Goal: Task Accomplishment & Management: Complete application form

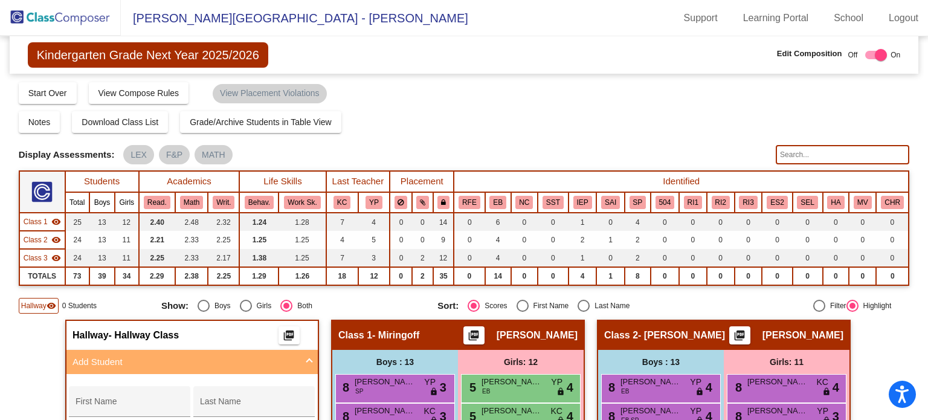
scroll to position [104, 0]
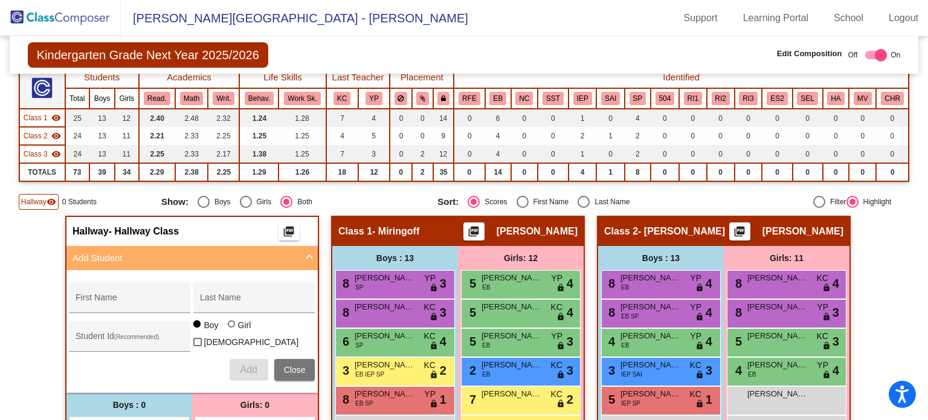
click at [86, 19] on img at bounding box center [60, 18] width 121 height 36
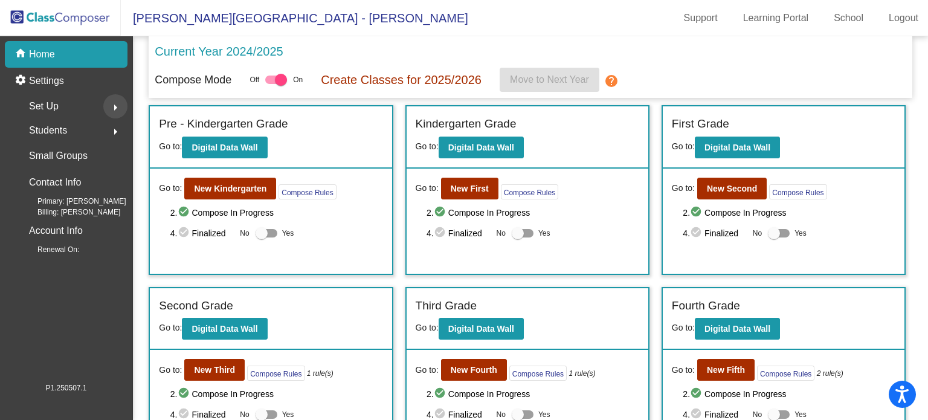
click at [114, 106] on mat-icon "arrow_right" at bounding box center [115, 107] width 14 height 14
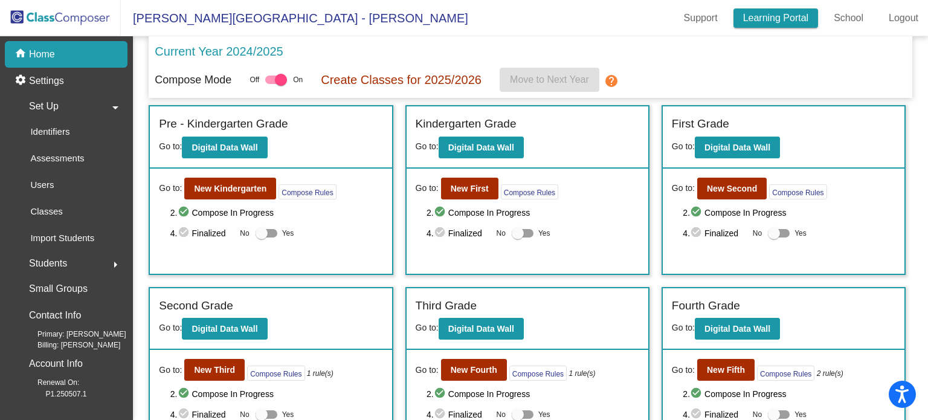
click at [754, 11] on link "Learning Portal" at bounding box center [775, 17] width 85 height 19
click at [83, 16] on img at bounding box center [60, 18] width 121 height 36
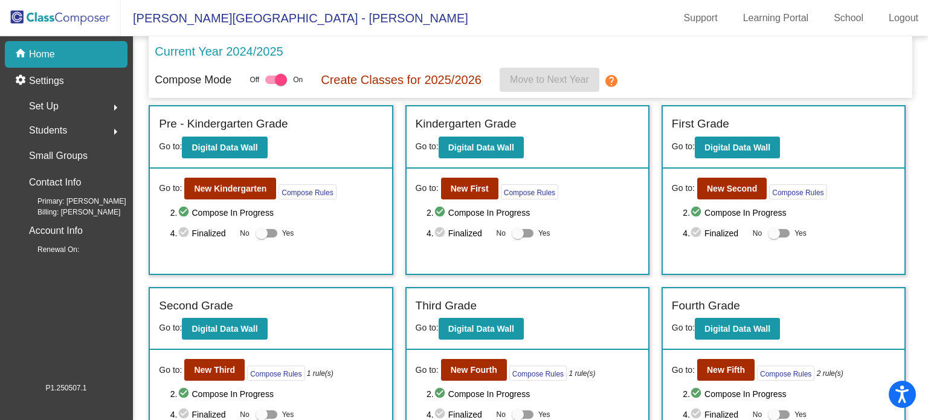
click at [387, 80] on p "Create Classes for 2025/2026" at bounding box center [401, 80] width 161 height 18
click at [231, 188] on b "New Kindergarten" at bounding box center [230, 189] width 72 height 10
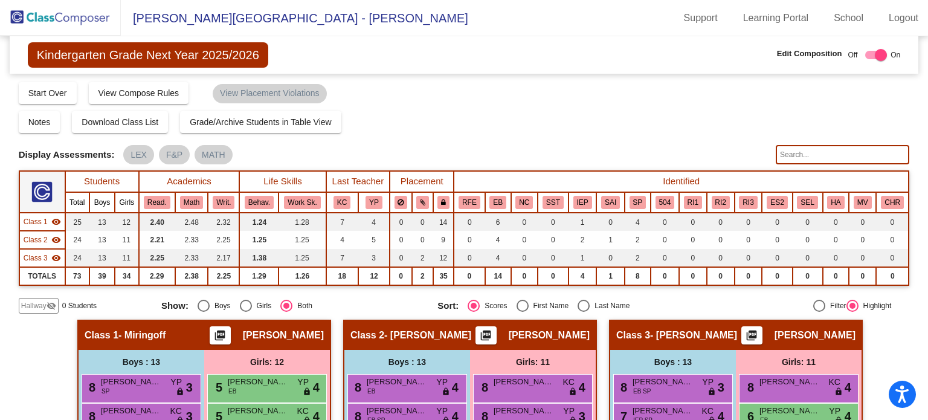
click at [43, 190] on img at bounding box center [41, 191] width 21 height 21
click at [60, 21] on img at bounding box center [60, 18] width 121 height 36
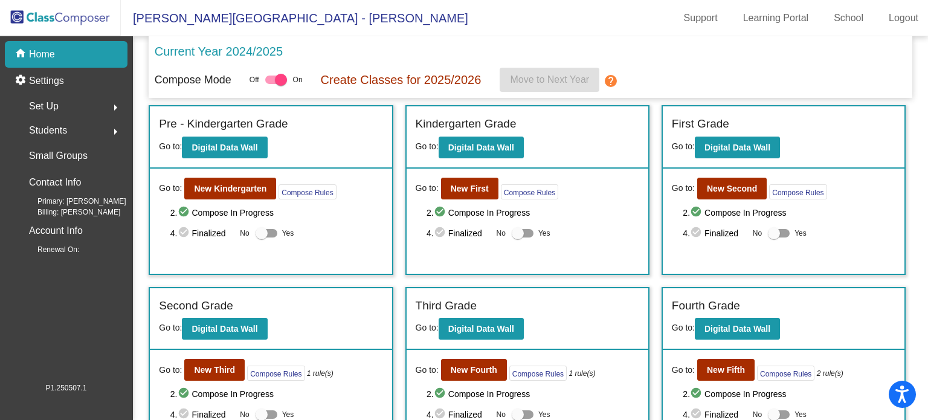
click at [114, 104] on mat-icon "arrow_right" at bounding box center [115, 107] width 14 height 14
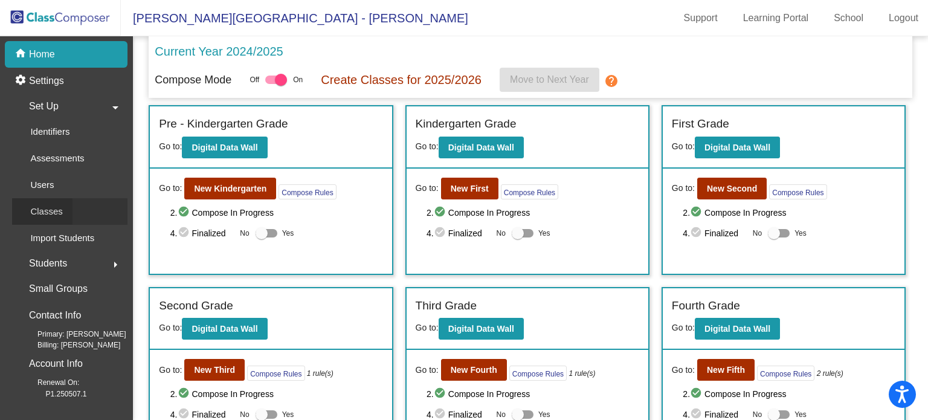
click at [60, 211] on p "Classes" at bounding box center [46, 211] width 32 height 14
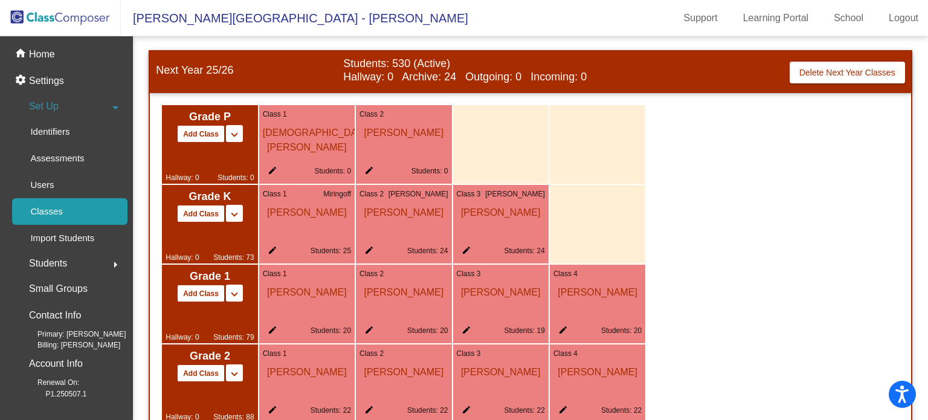
scroll to position [673, 0]
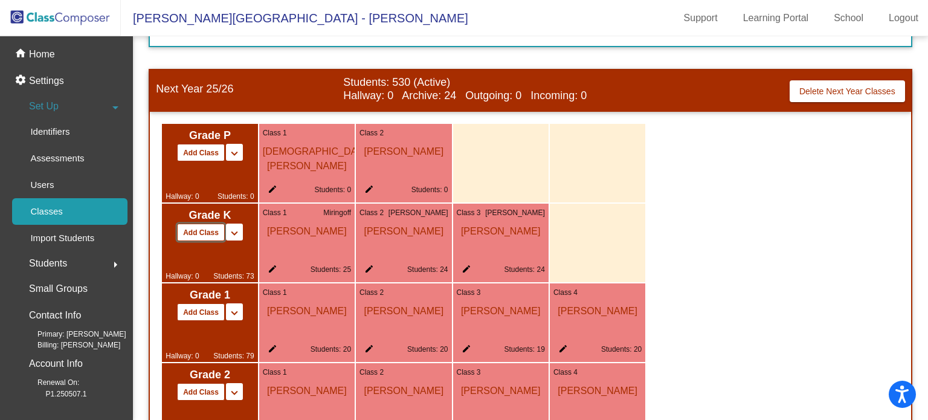
click at [206, 231] on button "Add Class" at bounding box center [201, 232] width 48 height 18
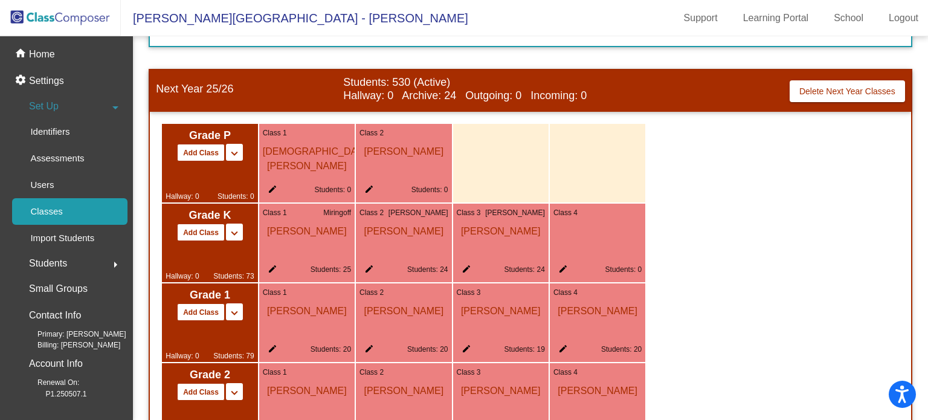
click at [593, 230] on div "Class 4 edit Students: 0" at bounding box center [597, 243] width 95 height 79
click at [563, 265] on mat-icon "edit" at bounding box center [560, 271] width 14 height 14
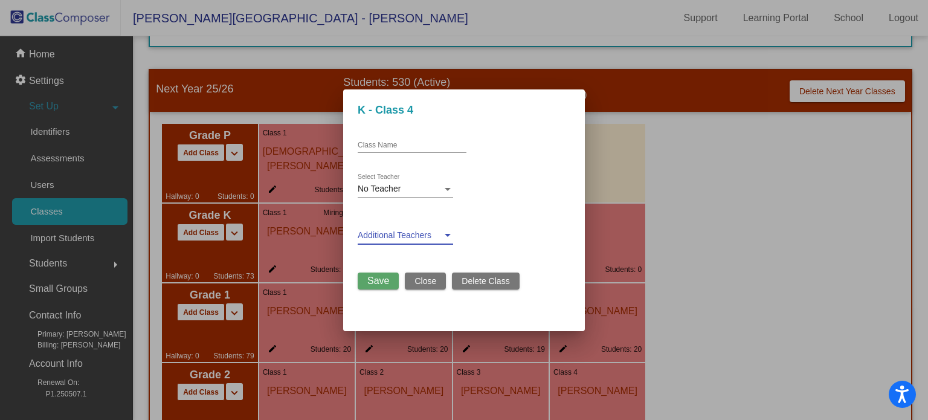
click at [447, 236] on div at bounding box center [448, 235] width 6 height 3
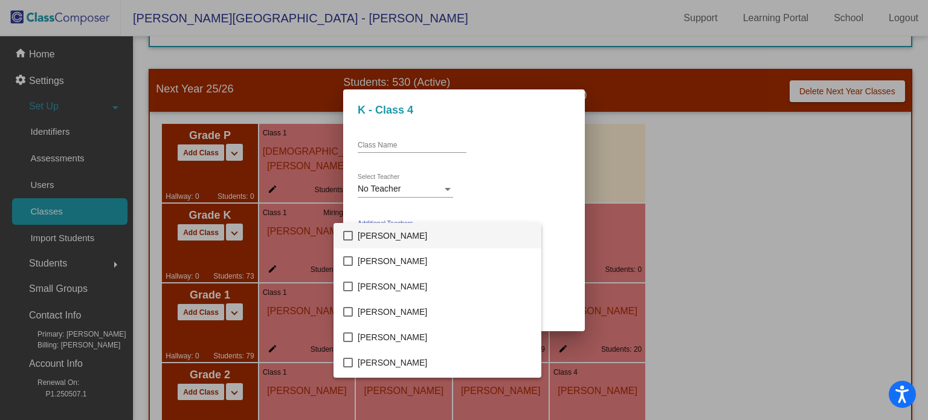
click at [449, 187] on div at bounding box center [464, 210] width 928 height 420
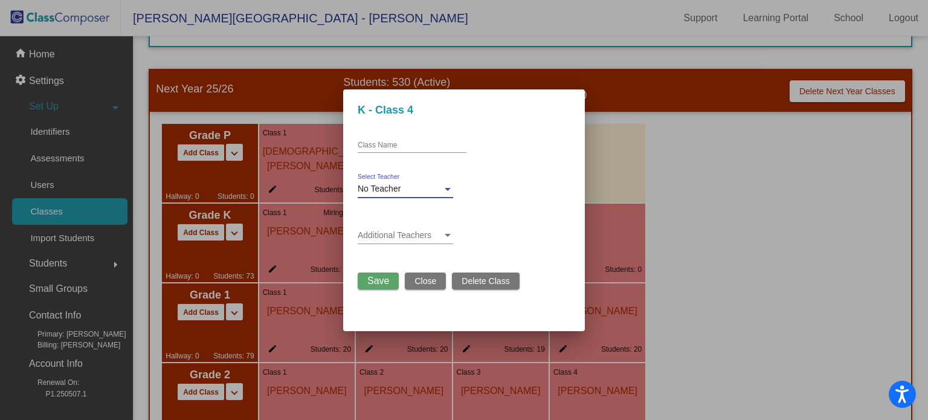
click at [449, 188] on div at bounding box center [448, 189] width 6 height 3
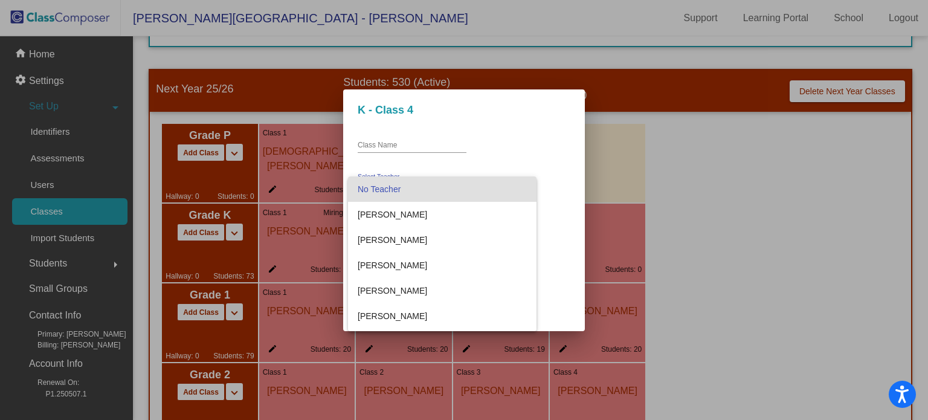
click at [365, 144] on div at bounding box center [464, 210] width 928 height 420
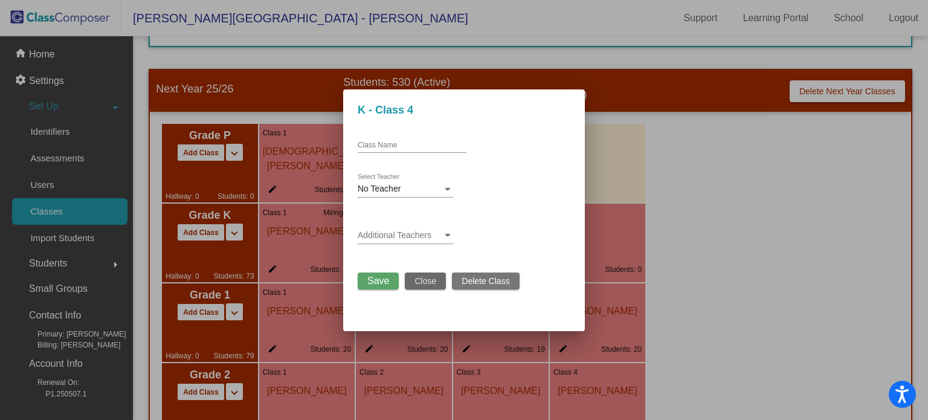
click at [423, 278] on span "Close" at bounding box center [425, 281] width 22 height 10
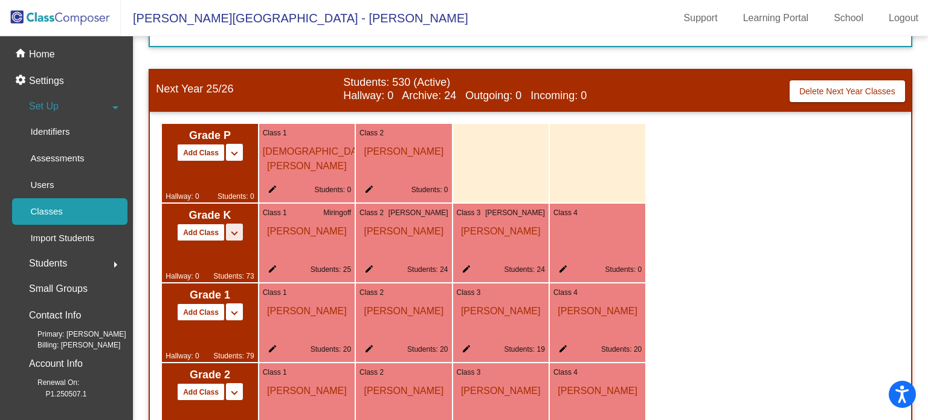
click at [237, 234] on mat-icon "keyboard_arrow_down" at bounding box center [234, 233] width 14 height 14
click at [237, 234] on mat-icon "keyboard_arrow_up" at bounding box center [234, 233] width 14 height 14
click at [65, 186] on link "Users" at bounding box center [69, 185] width 115 height 27
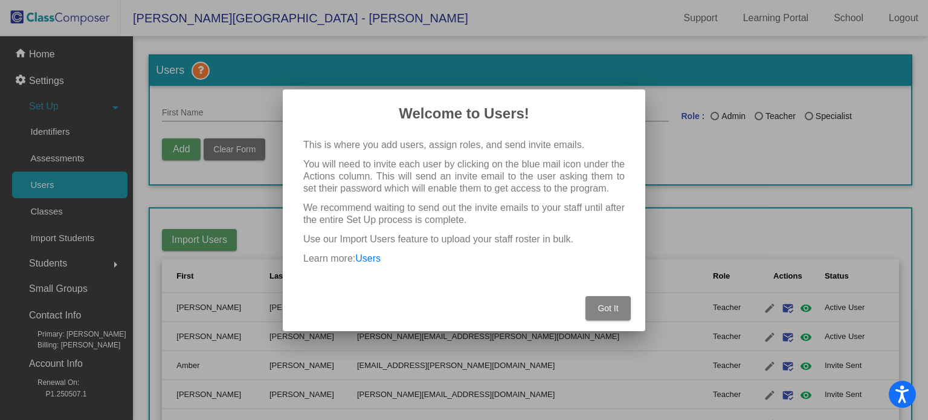
click at [623, 307] on button "Got It" at bounding box center [607, 308] width 45 height 24
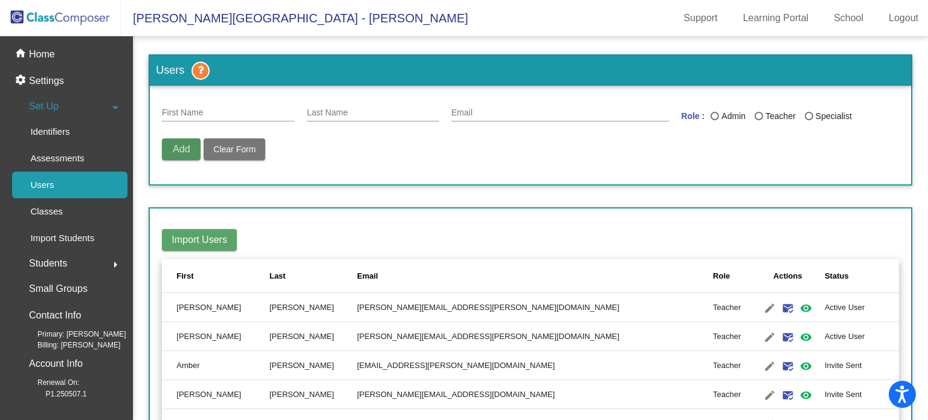
click at [174, 152] on span "Add" at bounding box center [181, 149] width 17 height 10
type input "[PERSON_NAME]"
click at [314, 111] on input "Last Name" at bounding box center [373, 113] width 132 height 10
type input "[PERSON_NAME]"
click at [461, 118] on div "Email" at bounding box center [559, 110] width 217 height 24
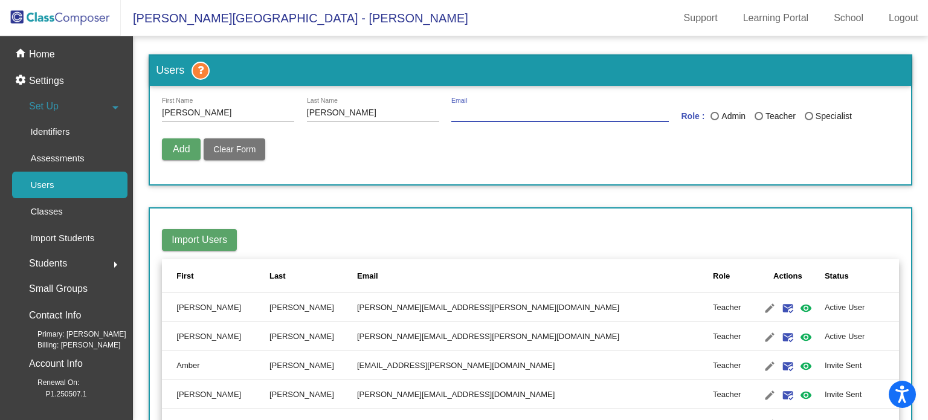
paste input "[PERSON_NAME][EMAIL_ADDRESS][PERSON_NAME][DOMAIN_NAME]"
type input "[PERSON_NAME][EMAIL_ADDRESS][PERSON_NAME][DOMAIN_NAME]"
click at [757, 114] on div "Last Name" at bounding box center [758, 116] width 8 height 8
click at [758, 120] on input "Teacher" at bounding box center [758, 120] width 1 height 1
radio input "true"
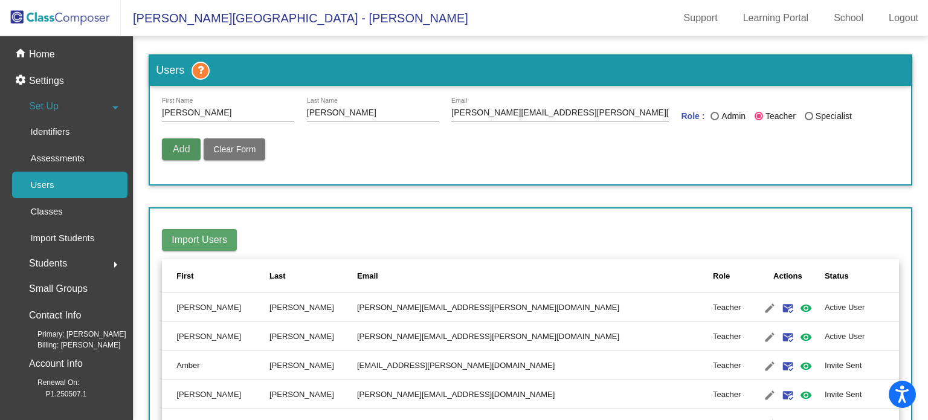
click at [184, 149] on span "Add" at bounding box center [181, 149] width 17 height 10
radio input "false"
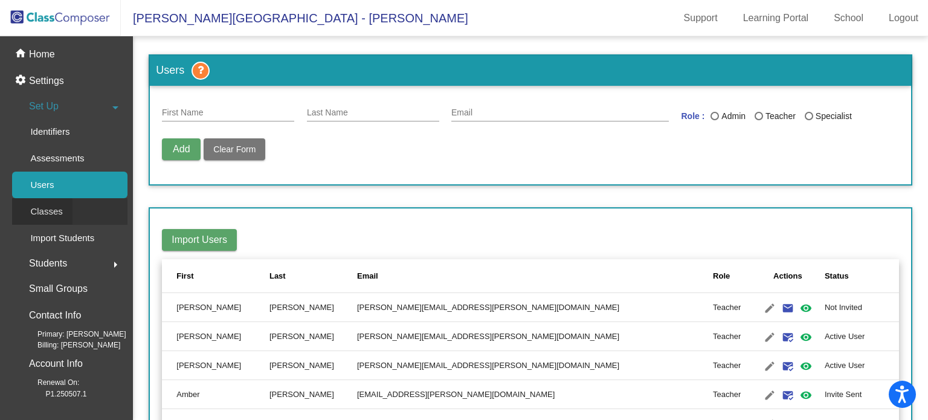
click at [97, 211] on link "Classes" at bounding box center [69, 211] width 115 height 27
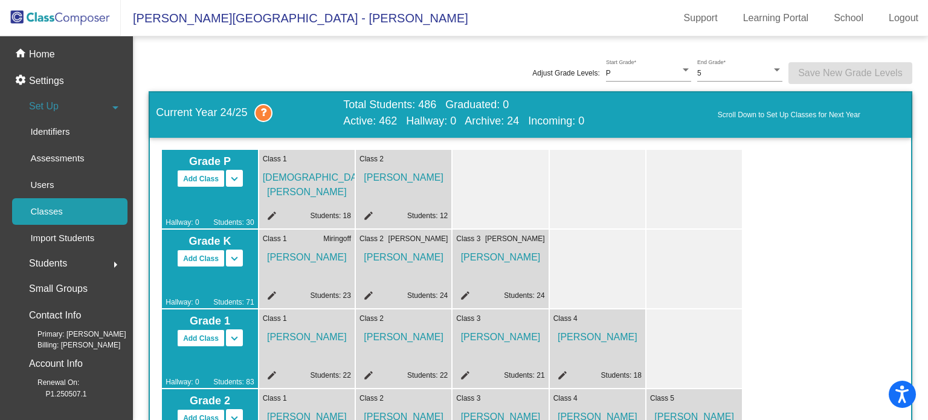
drag, startPoint x: 921, startPoint y: 60, endPoint x: 911, endPoint y: 79, distance: 21.1
click at [911, 79] on mat-sidenav-content "Adjust Grade Levels: P Start Grade * 5 End Grade * Save New Grade Levels Curren…" at bounding box center [530, 228] width 795 height 384
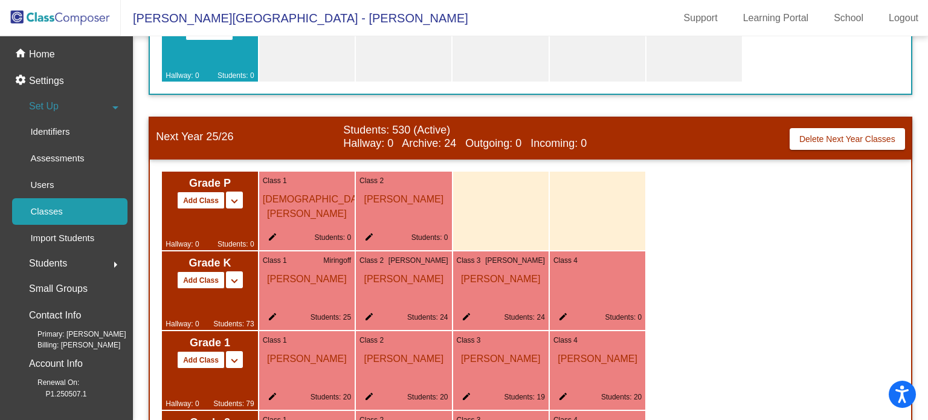
scroll to position [678, 0]
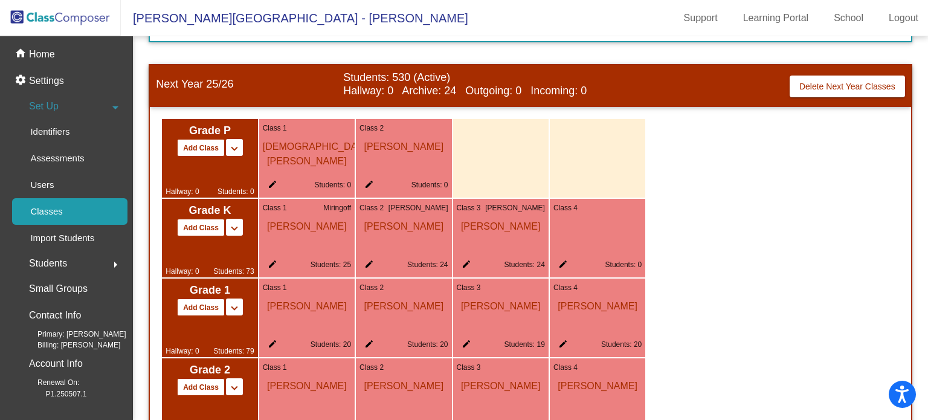
click at [591, 239] on div "Class 4 edit Students: 0" at bounding box center [597, 238] width 95 height 79
click at [563, 265] on mat-icon "edit" at bounding box center [560, 266] width 14 height 14
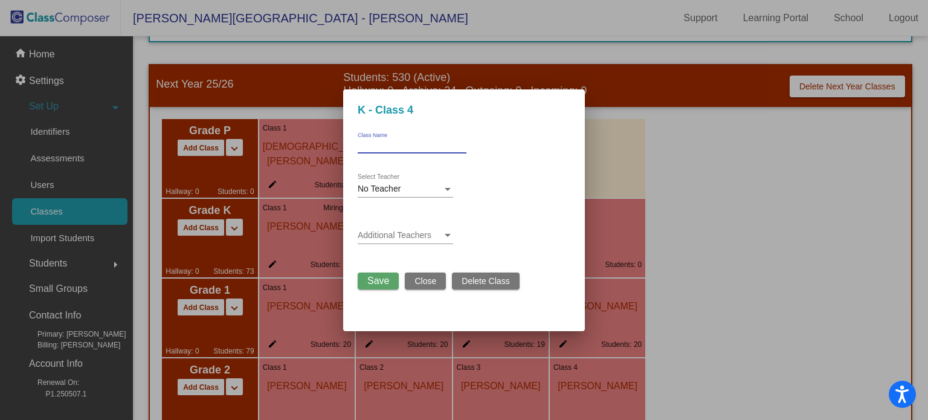
click at [367, 142] on input "Class Name" at bounding box center [412, 145] width 109 height 8
type input "[PERSON_NAME]"
click at [445, 187] on div at bounding box center [447, 189] width 11 height 10
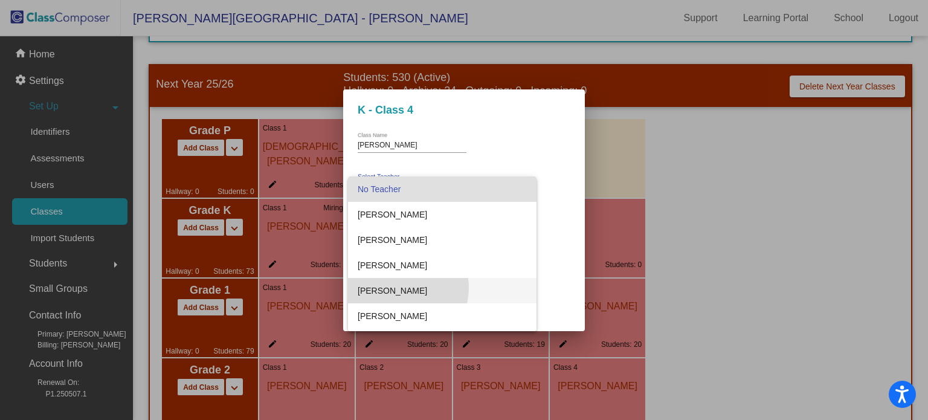
click at [402, 288] on span "[PERSON_NAME]" at bounding box center [442, 290] width 169 height 25
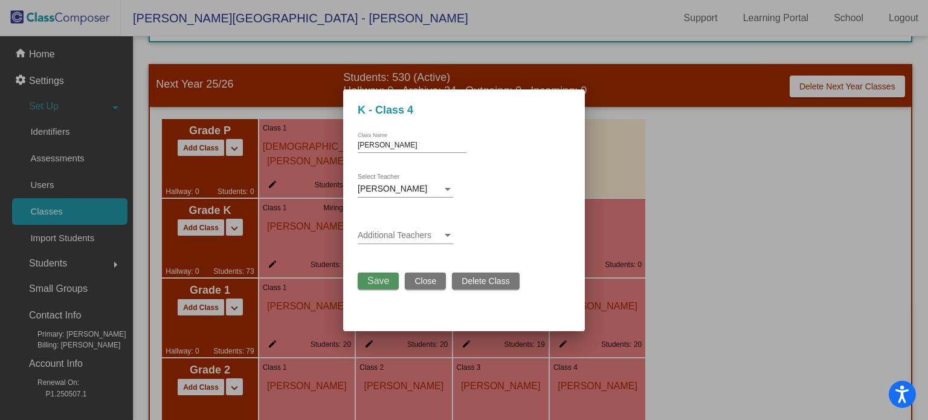
click at [377, 281] on span "Save" at bounding box center [378, 280] width 22 height 10
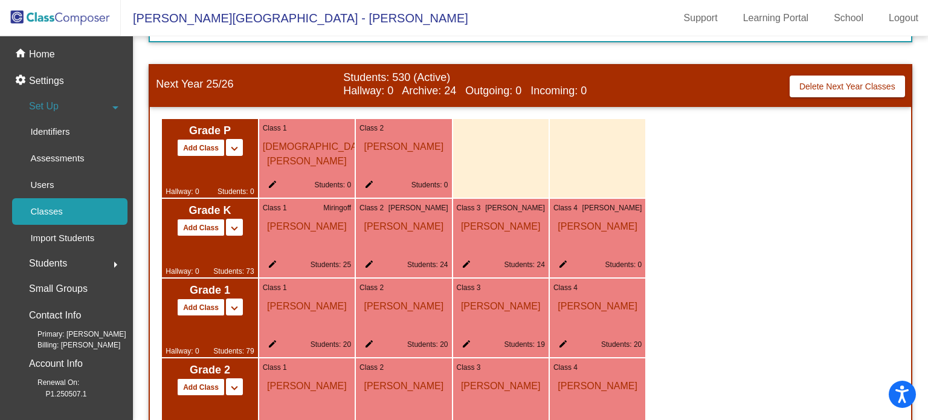
click at [55, 21] on img at bounding box center [60, 18] width 121 height 36
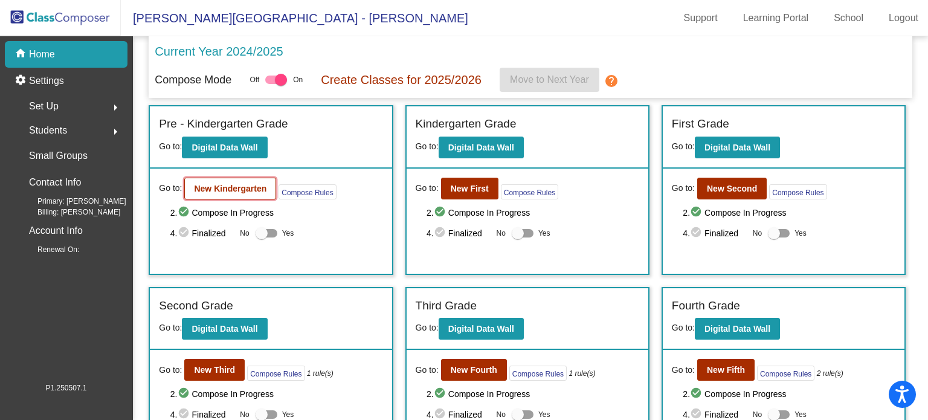
click at [235, 194] on button "New Kindergarten" at bounding box center [230, 189] width 92 height 22
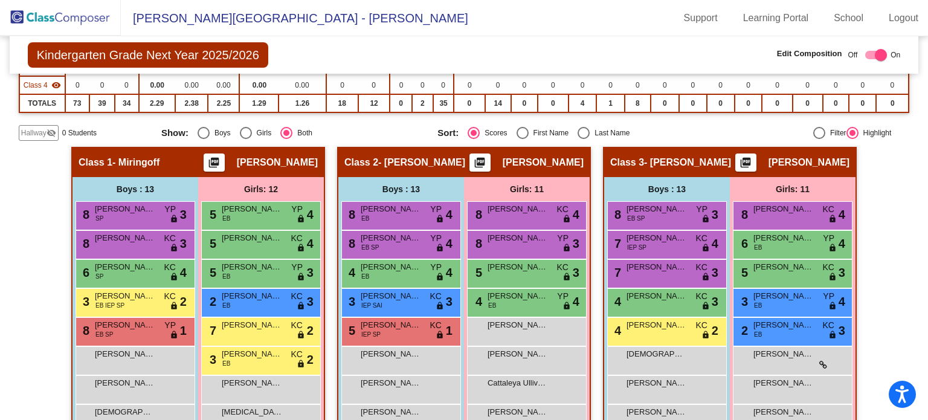
scroll to position [167, 0]
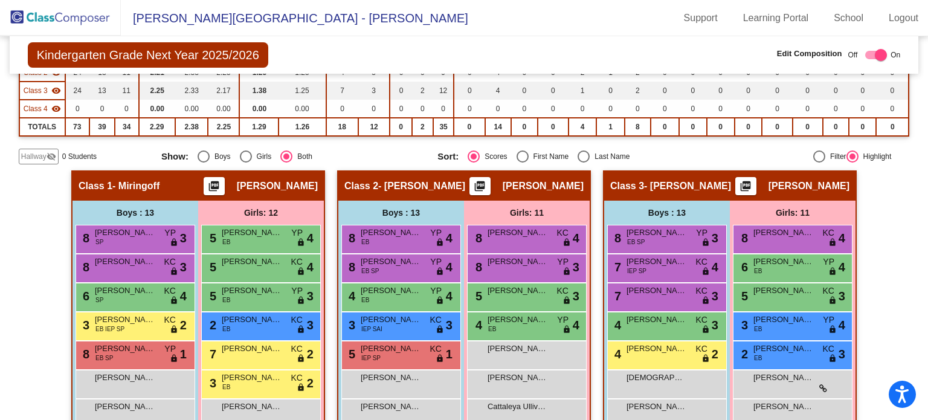
click at [33, 151] on span "Hallway" at bounding box center [33, 156] width 25 height 11
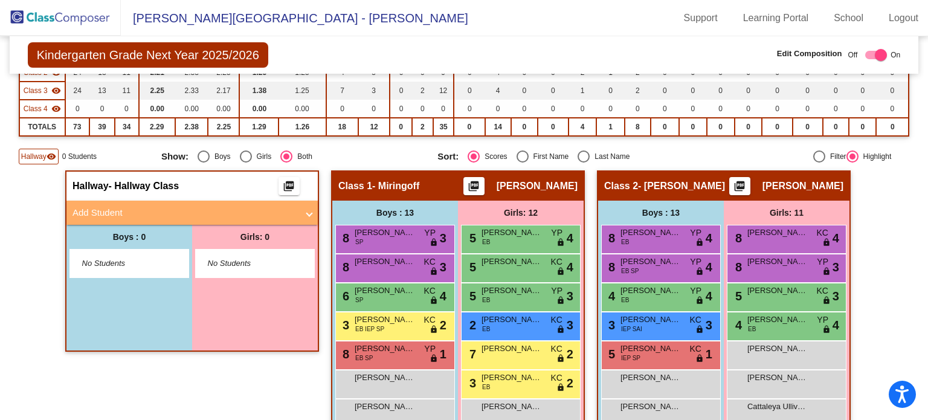
click at [307, 209] on span at bounding box center [309, 213] width 5 height 14
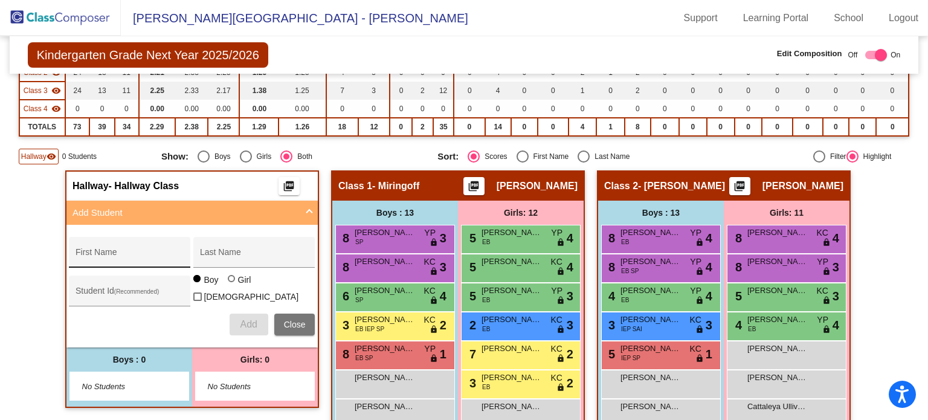
click at [109, 253] on input "First Name" at bounding box center [130, 257] width 109 height 10
type input "[PERSON_NAME]"
click at [200, 246] on div "Last Name" at bounding box center [254, 255] width 109 height 25
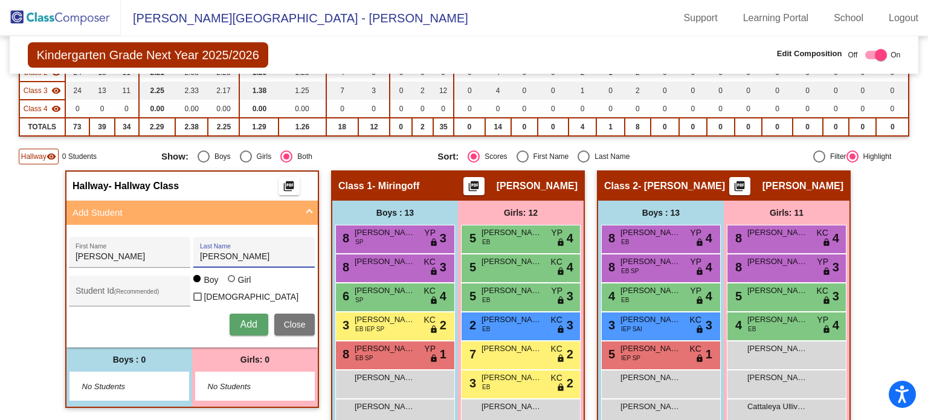
type input "[PERSON_NAME]"
click at [229, 282] on div at bounding box center [231, 278] width 7 height 7
click at [232, 285] on input "Girl" at bounding box center [232, 284] width 1 height 1
radio input "true"
click at [240, 319] on span "Add" at bounding box center [248, 324] width 17 height 10
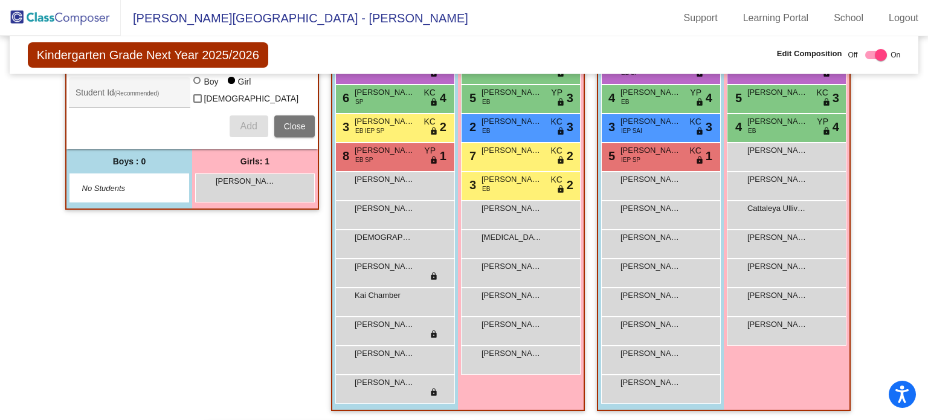
scroll to position [373, 0]
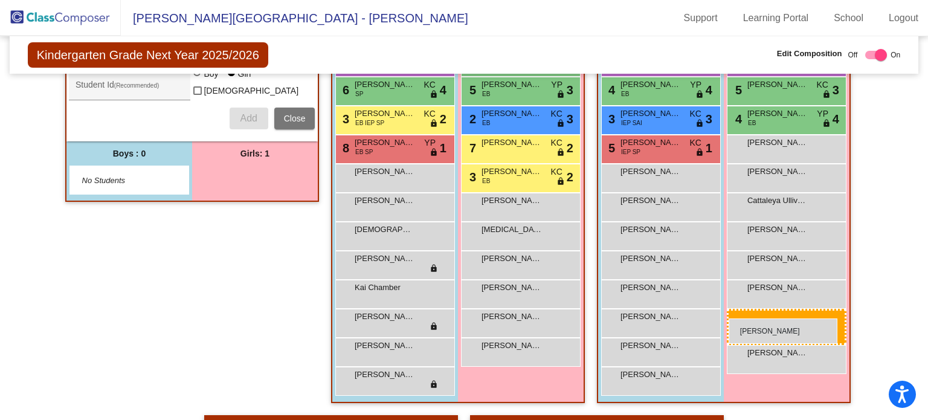
drag, startPoint x: 273, startPoint y: 176, endPoint x: 728, endPoint y: 318, distance: 477.0
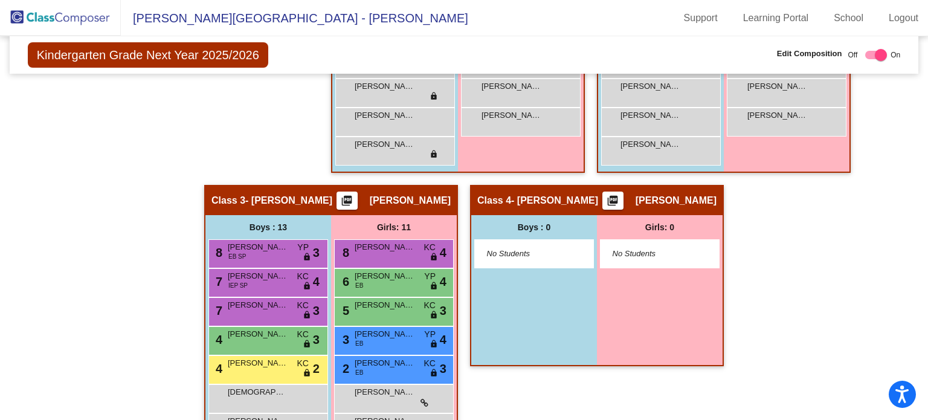
scroll to position [605, 0]
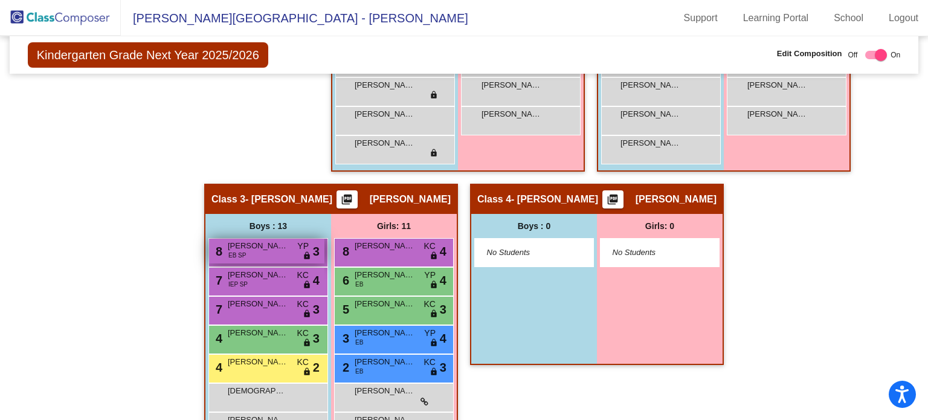
click at [263, 254] on div "8 [PERSON_NAME] [PERSON_NAME] SP YP lock do_not_disturb_alt 3" at bounding box center [266, 251] width 115 height 25
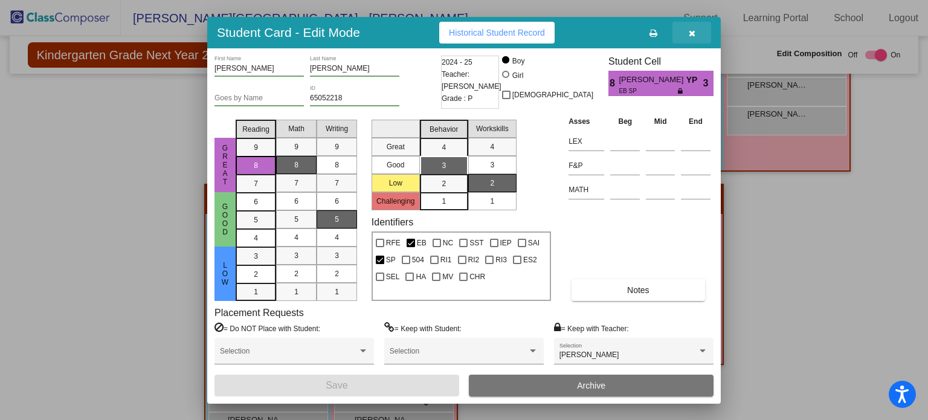
click at [693, 33] on icon "button" at bounding box center [692, 33] width 7 height 8
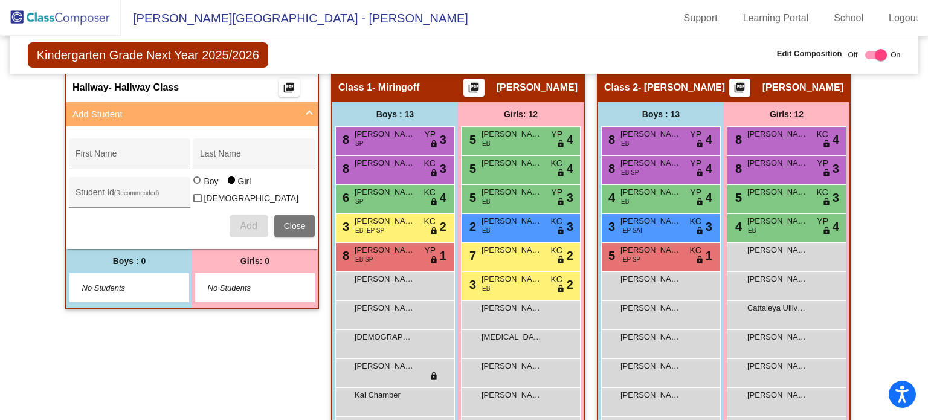
scroll to position [257, 0]
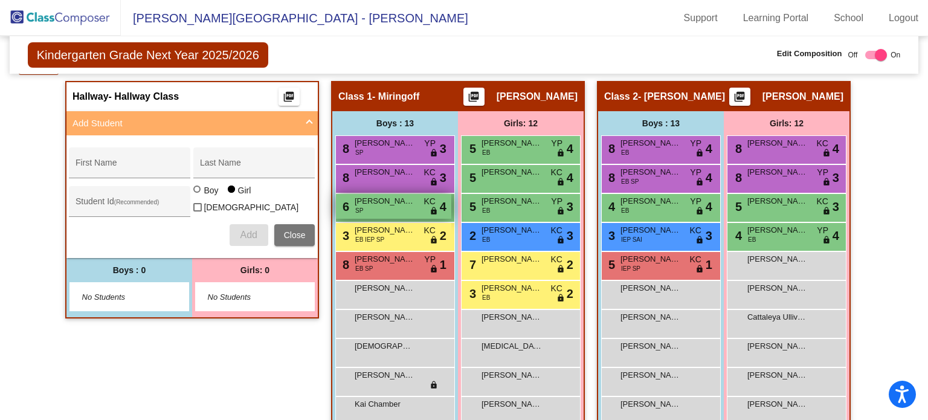
click at [406, 211] on div "6 [PERSON_NAME] SP KC lock do_not_disturb_alt 4" at bounding box center [393, 206] width 115 height 25
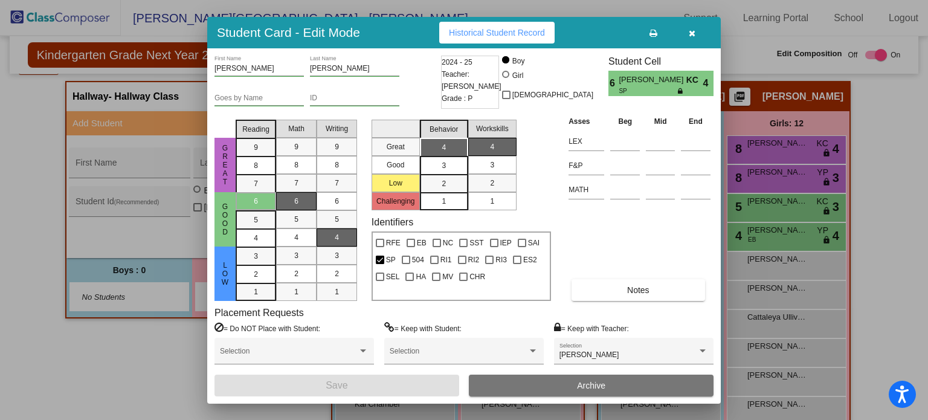
click at [693, 36] on icon "button" at bounding box center [692, 33] width 7 height 8
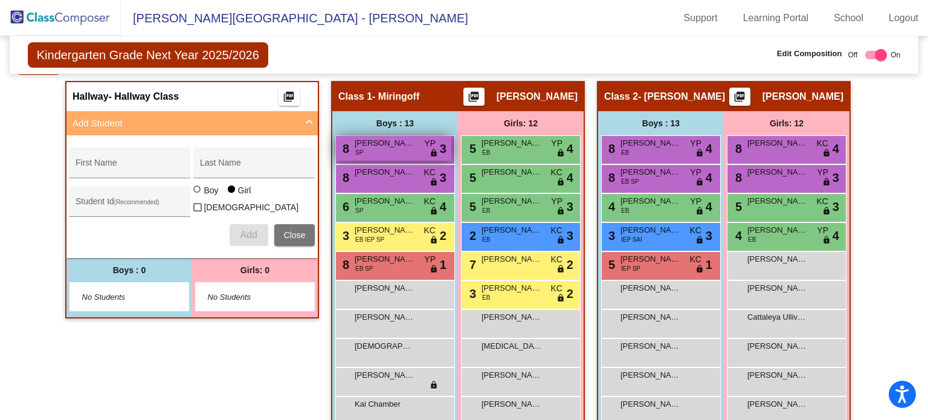
click at [393, 152] on div "8 [PERSON_NAME] SP YP lock do_not_disturb_alt 3" at bounding box center [393, 148] width 115 height 25
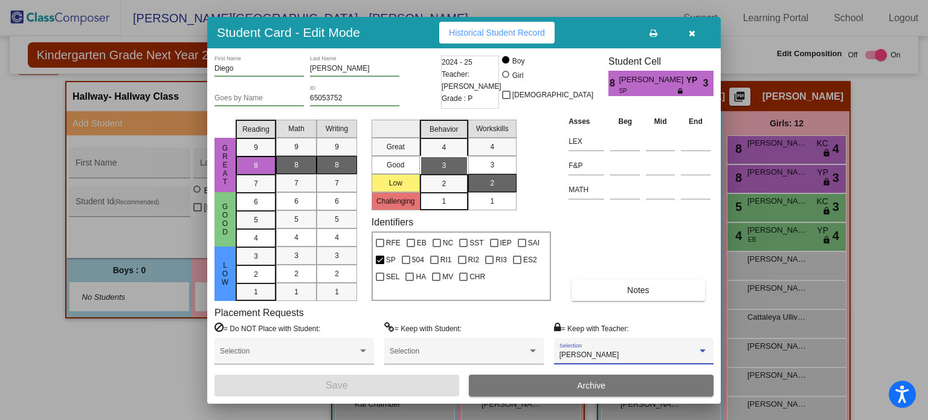
click at [702, 350] on div at bounding box center [702, 350] width 6 height 3
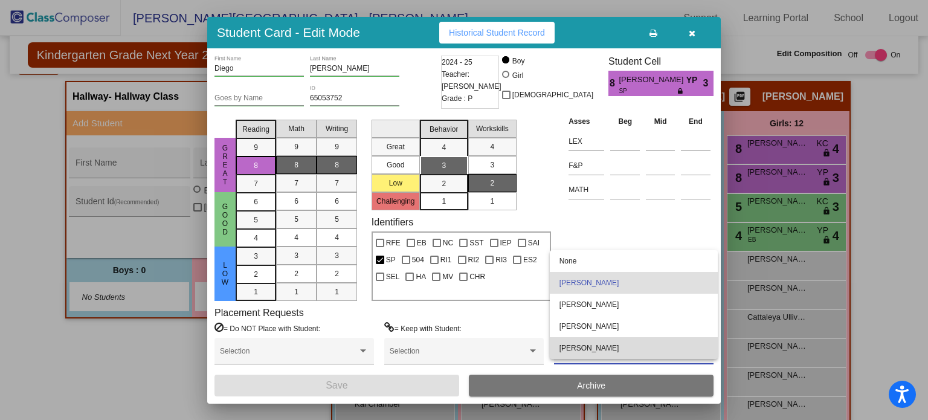
click at [634, 353] on span "[PERSON_NAME]" at bounding box center [633, 348] width 149 height 22
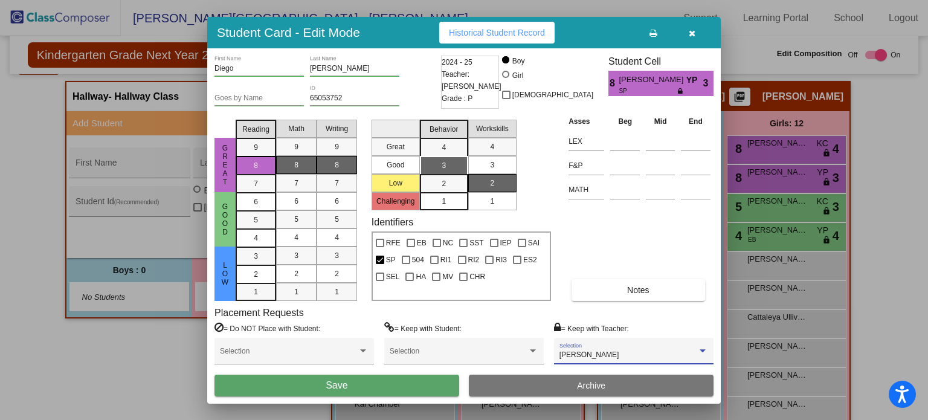
click at [702, 351] on div at bounding box center [702, 350] width 6 height 3
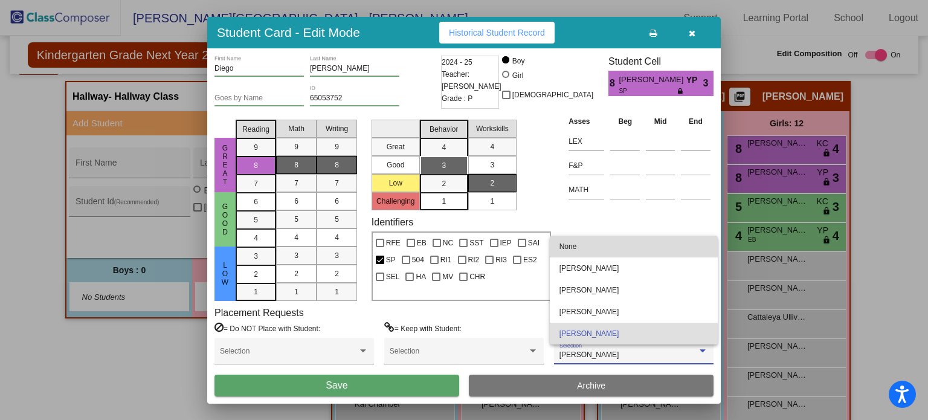
click at [570, 245] on span "None" at bounding box center [633, 247] width 149 height 22
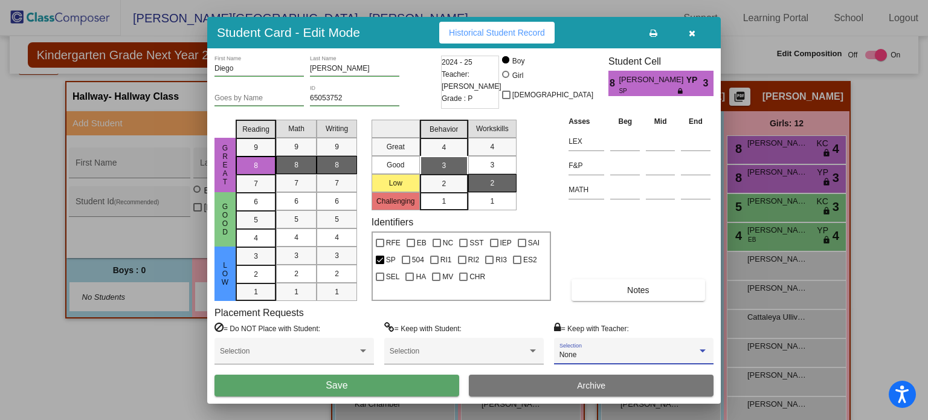
click at [344, 391] on button "Save" at bounding box center [336, 385] width 245 height 22
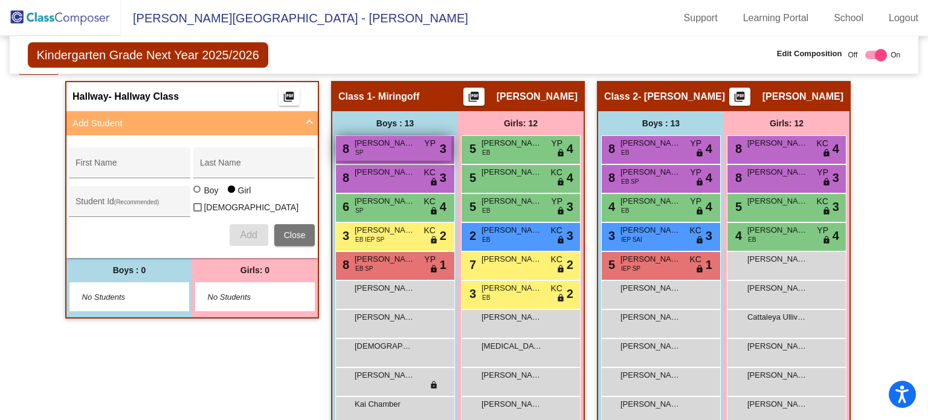
click at [381, 149] on div "8 [PERSON_NAME] SP YP lock do_not_disturb_alt 3" at bounding box center [393, 148] width 115 height 25
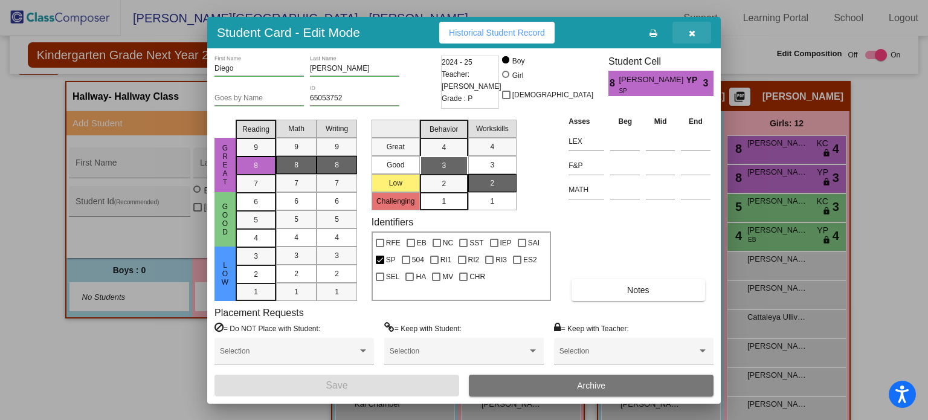
click at [687, 29] on button "button" at bounding box center [691, 33] width 39 height 22
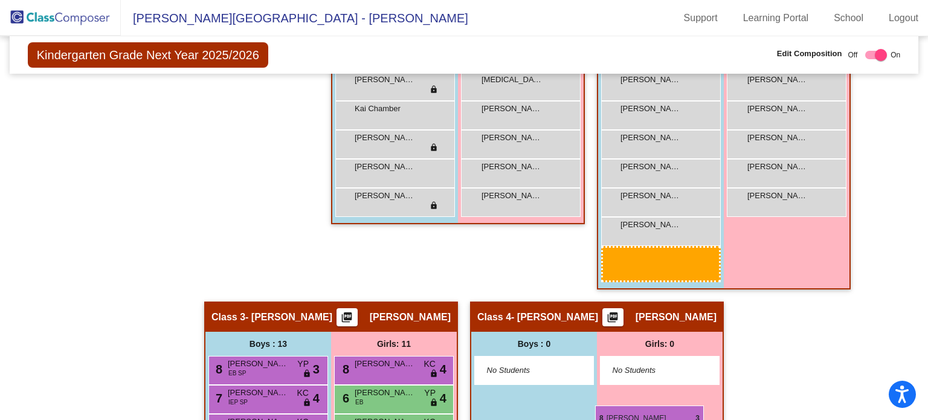
scroll to position [535, 0]
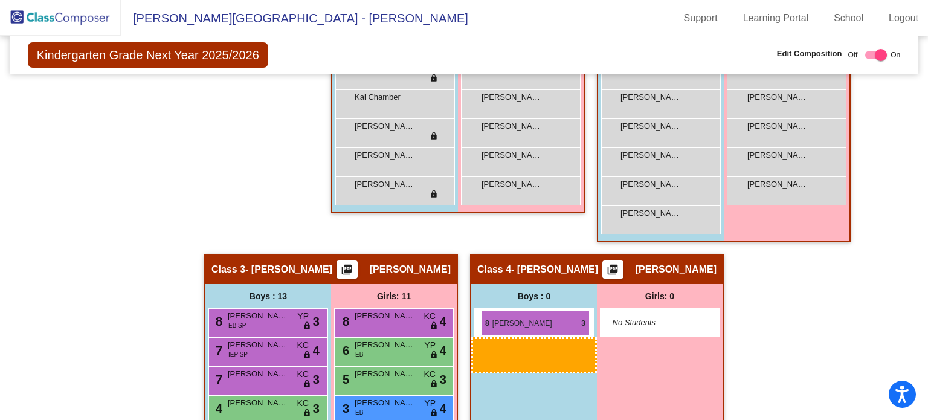
drag, startPoint x: 396, startPoint y: 121, endPoint x: 481, endPoint y: 310, distance: 207.7
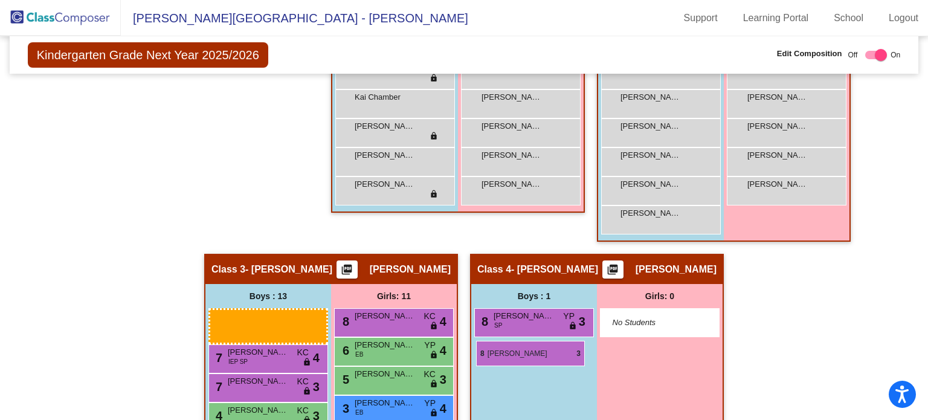
drag, startPoint x: 254, startPoint y: 321, endPoint x: 476, endPoint y: 341, distance: 223.1
drag, startPoint x: 267, startPoint y: 321, endPoint x: 476, endPoint y: 338, distance: 209.7
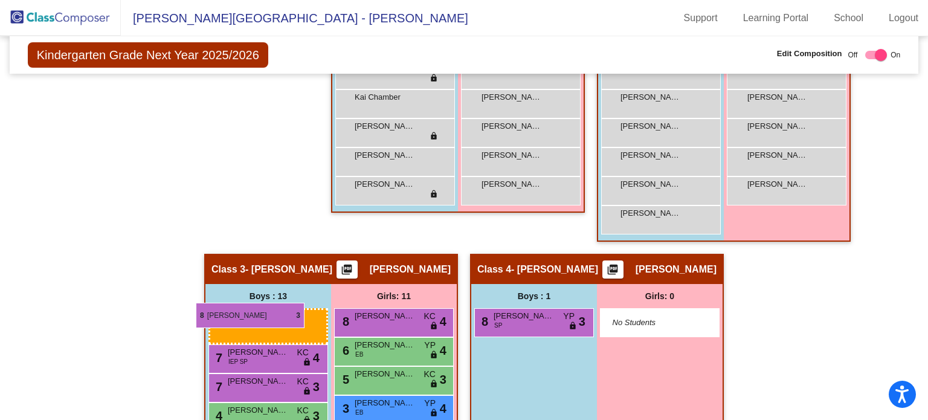
drag, startPoint x: 280, startPoint y: 321, endPoint x: 208, endPoint y: 309, distance: 73.4
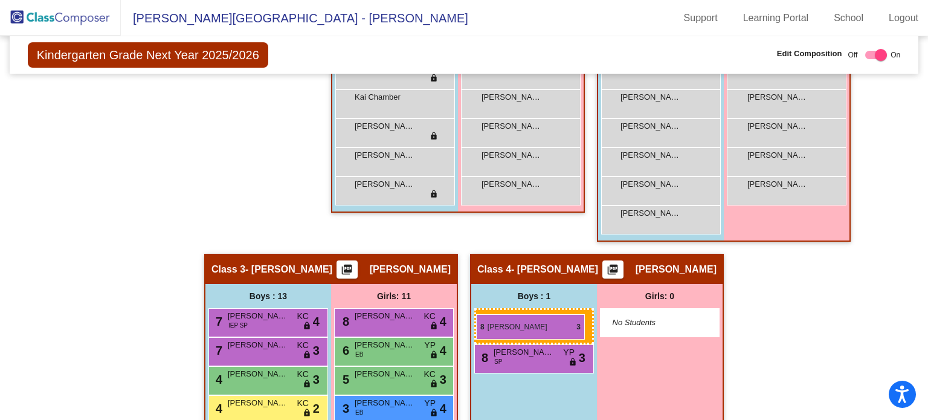
drag, startPoint x: 232, startPoint y: 310, endPoint x: 476, endPoint y: 314, distance: 244.1
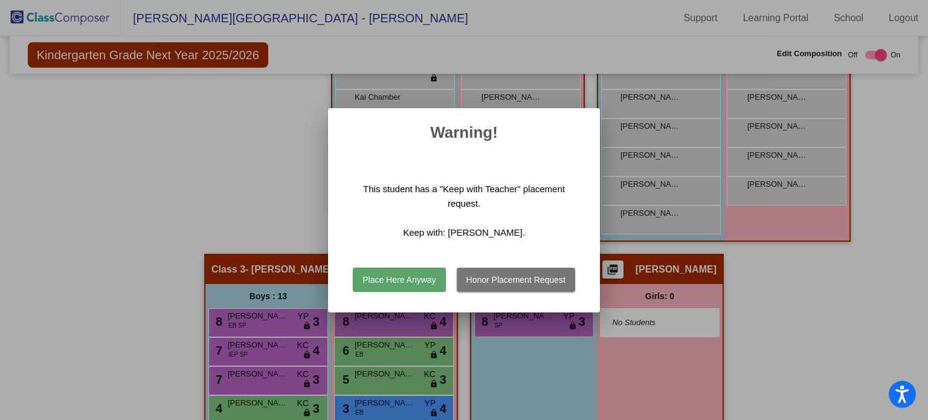
click at [413, 280] on button "Place Here Anyway" at bounding box center [399, 280] width 92 height 24
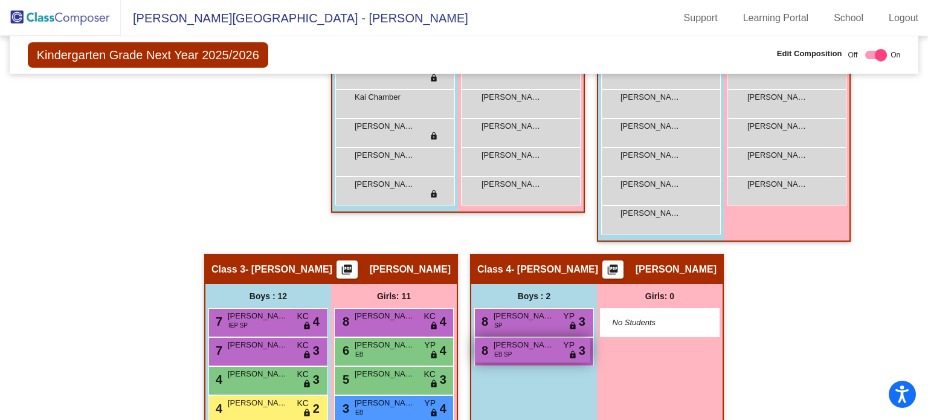
click at [553, 353] on div "8 [PERSON_NAME] [PERSON_NAME] SP YP lock do_not_disturb_alt 3" at bounding box center [532, 350] width 115 height 25
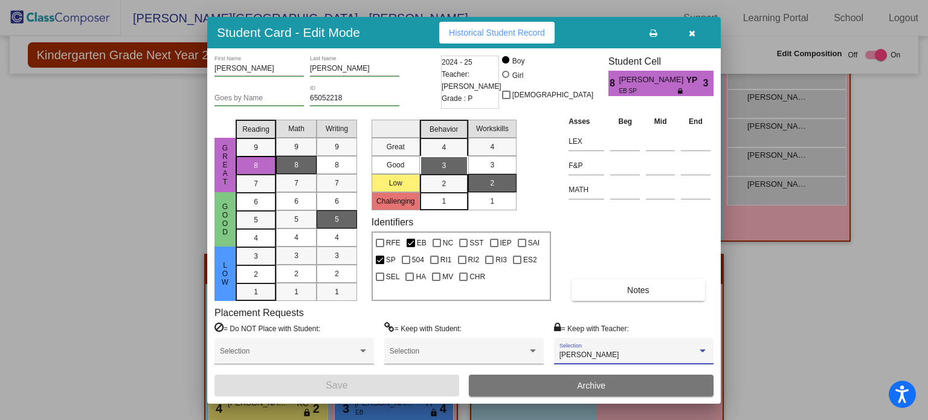
click at [704, 350] on div at bounding box center [702, 350] width 6 height 3
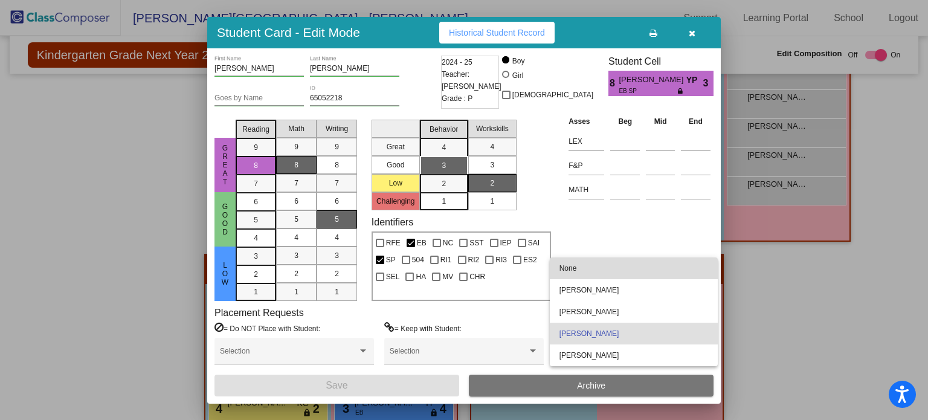
click at [590, 271] on span "None" at bounding box center [633, 268] width 149 height 22
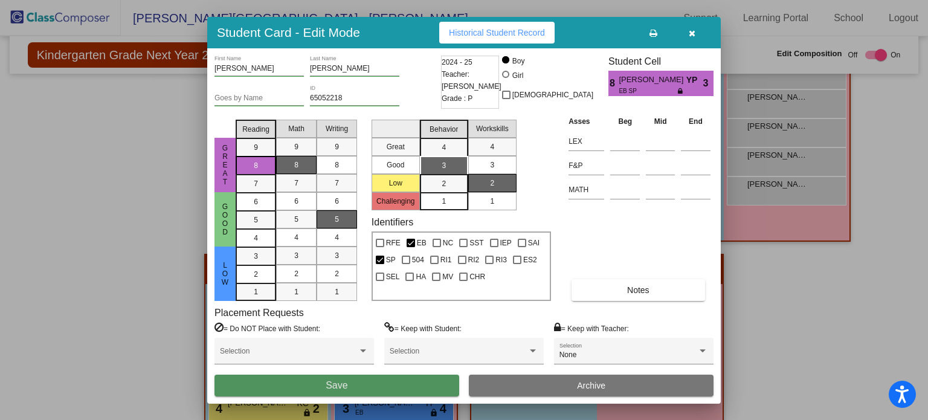
click at [429, 382] on button "Save" at bounding box center [336, 385] width 245 height 22
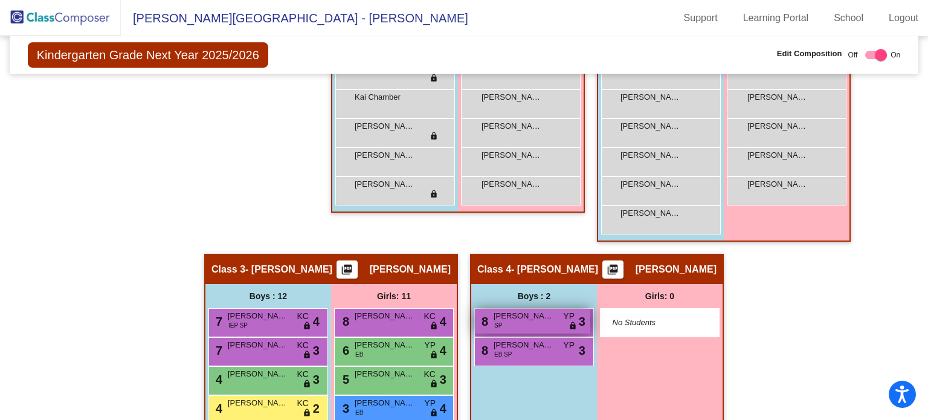
click at [544, 318] on span "[PERSON_NAME]" at bounding box center [523, 316] width 60 height 12
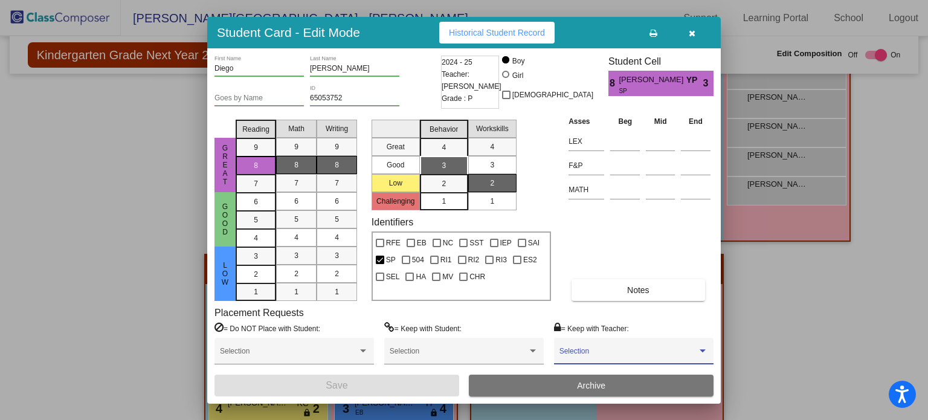
click at [702, 348] on div at bounding box center [702, 351] width 11 height 8
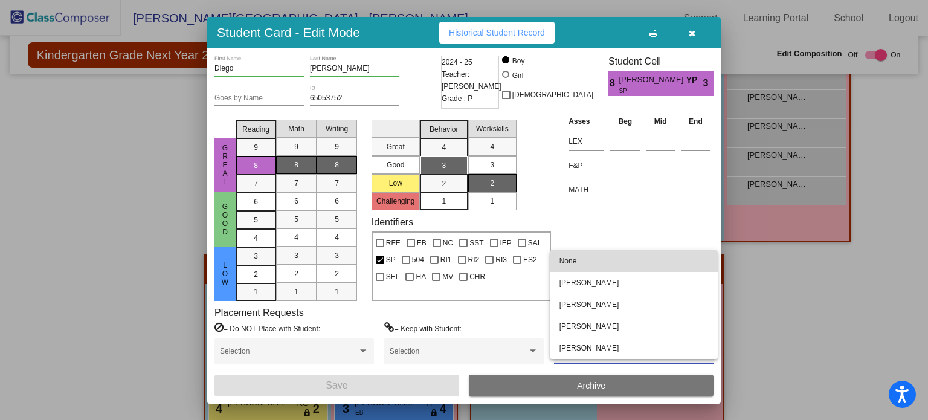
click at [568, 262] on span "None" at bounding box center [633, 261] width 149 height 22
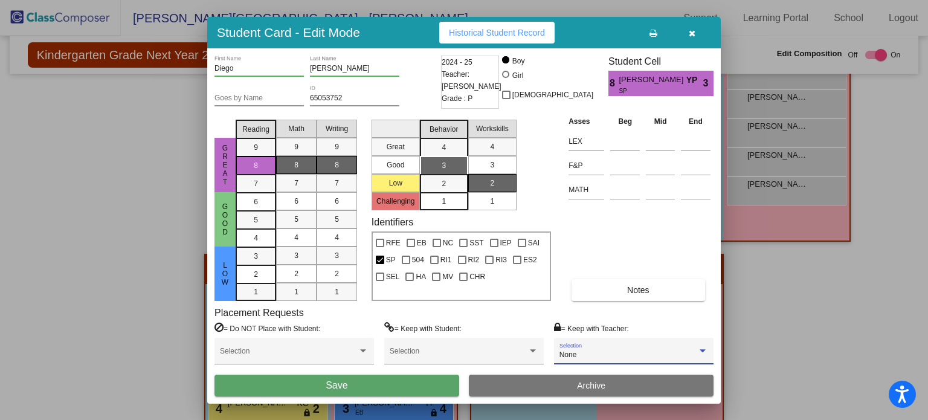
click at [422, 384] on button "Save" at bounding box center [336, 385] width 245 height 22
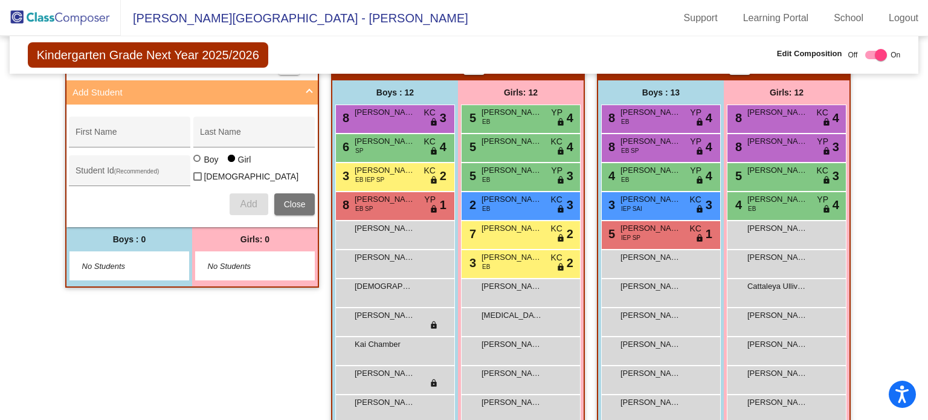
scroll to position [286, 0]
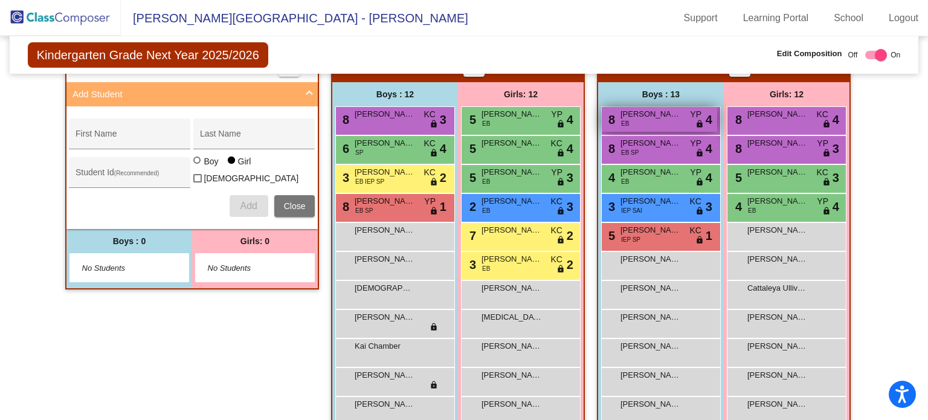
click at [690, 122] on div "8 [PERSON_NAME] EB YP lock do_not_disturb_alt 4" at bounding box center [659, 119] width 115 height 25
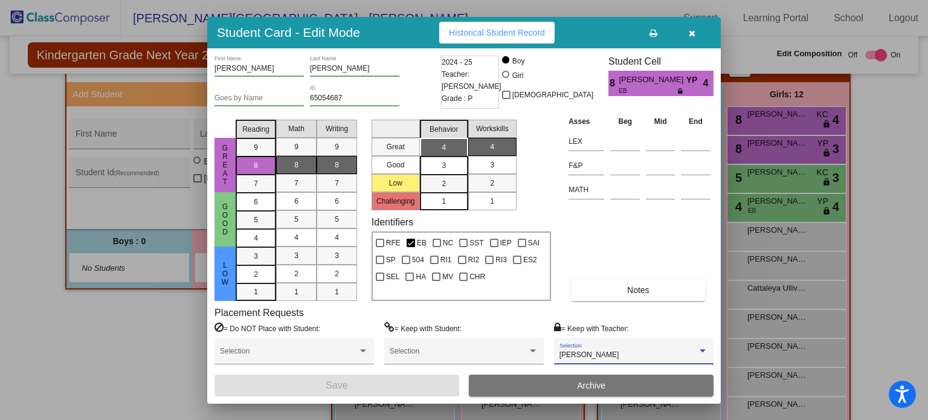
click at [702, 352] on div at bounding box center [702, 350] width 6 height 3
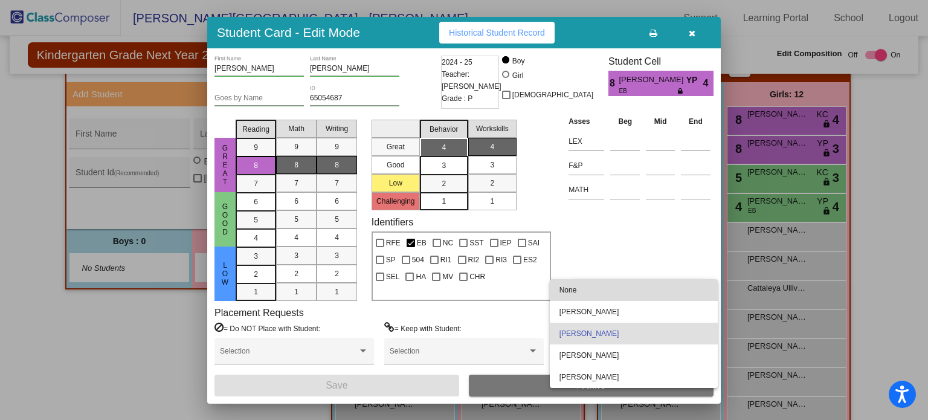
click at [570, 288] on span "None" at bounding box center [633, 290] width 149 height 22
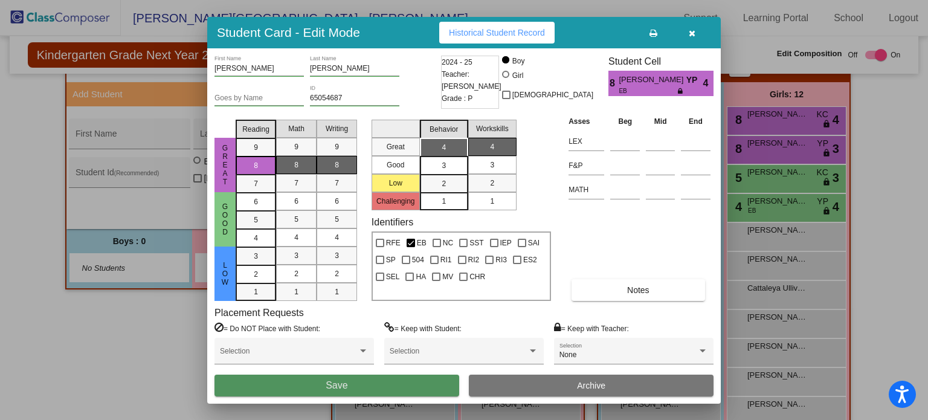
click at [397, 381] on button "Save" at bounding box center [336, 385] width 245 height 22
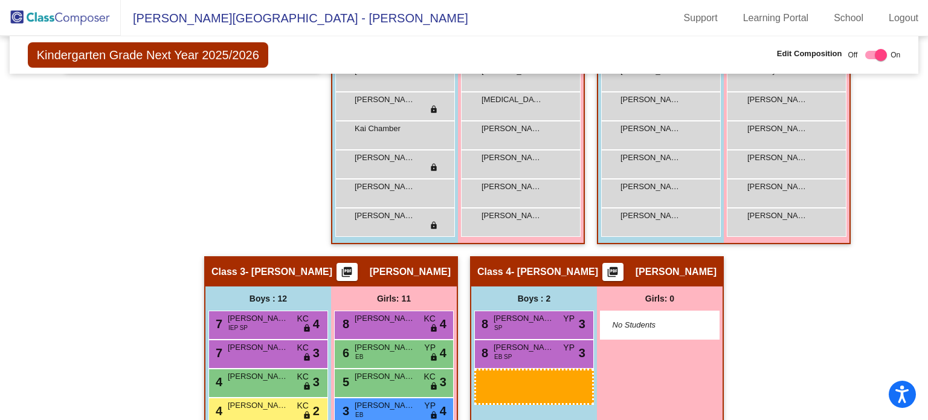
scroll to position [529, 0]
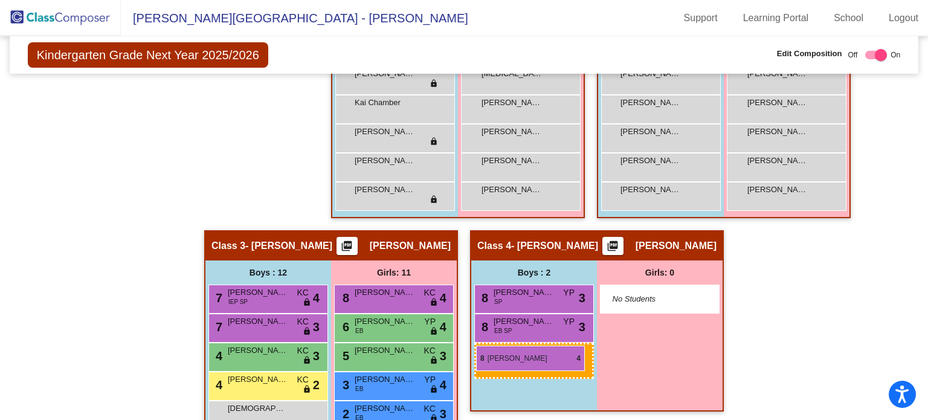
drag, startPoint x: 657, startPoint y: 120, endPoint x: 476, endPoint y: 345, distance: 289.2
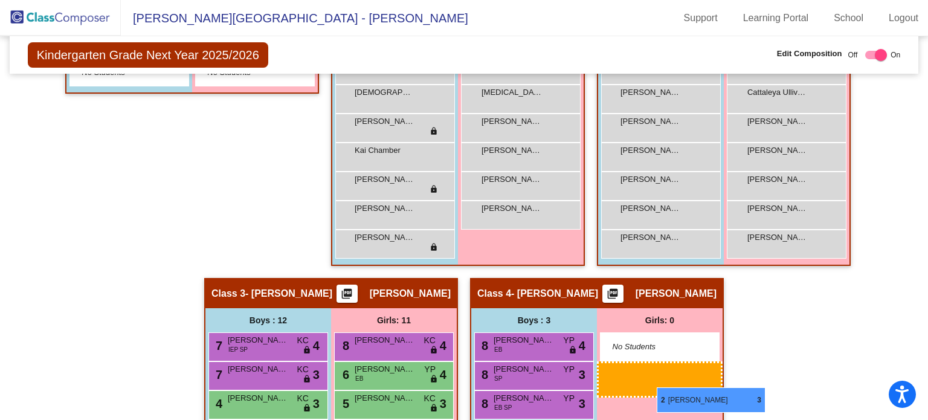
scroll to position [481, 0]
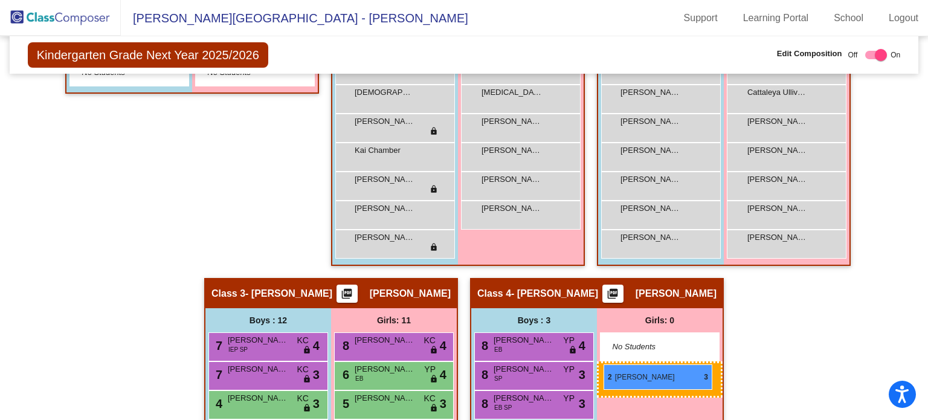
drag, startPoint x: 517, startPoint y: 164, endPoint x: 603, endPoint y: 364, distance: 218.3
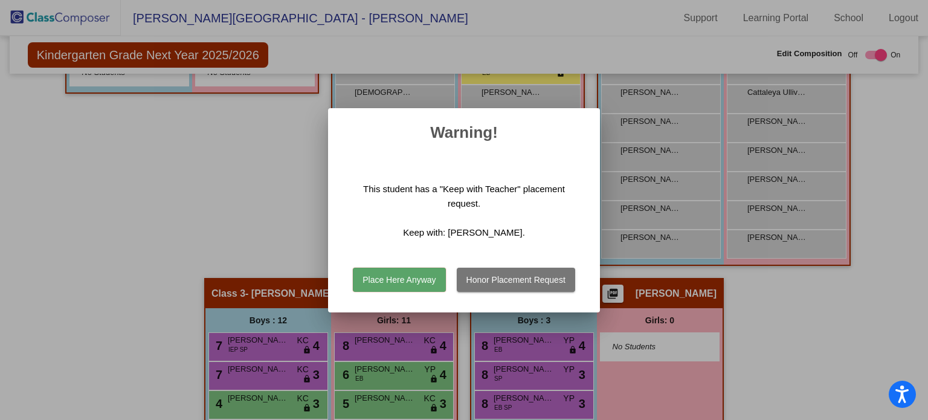
click at [416, 284] on button "Place Here Anyway" at bounding box center [399, 280] width 92 height 24
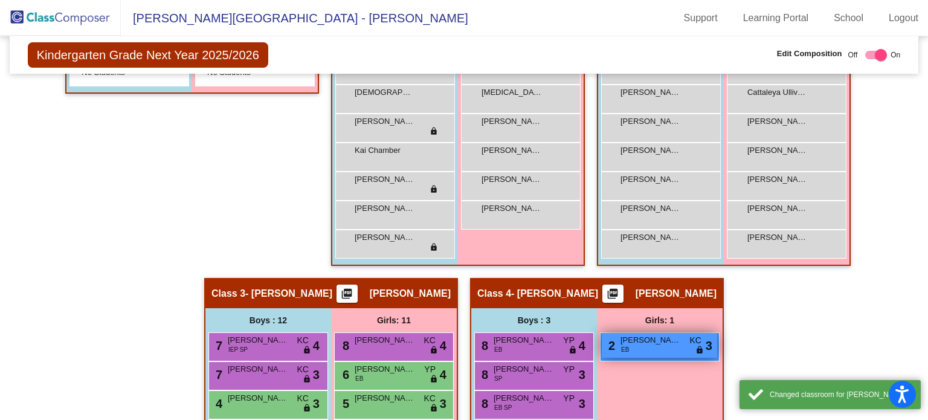
click at [696, 345] on span "lock" at bounding box center [699, 350] width 8 height 10
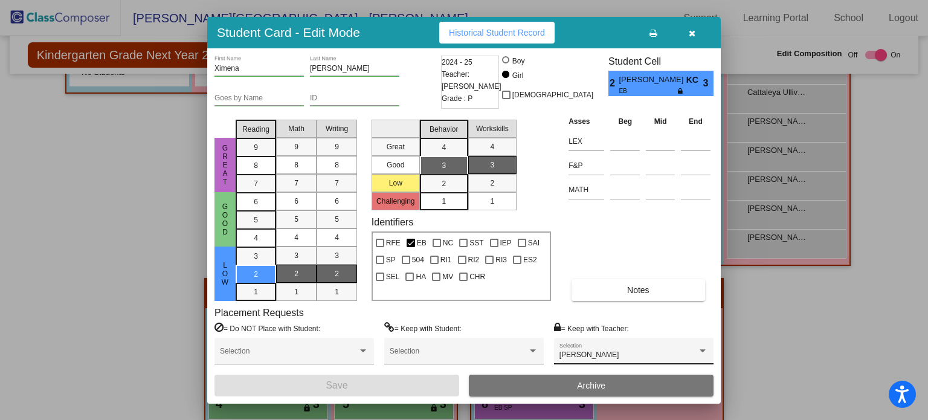
click at [701, 353] on div at bounding box center [702, 351] width 11 height 8
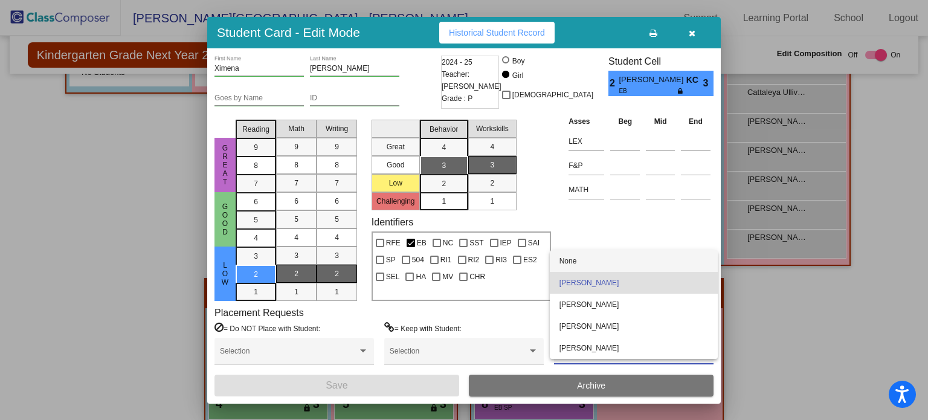
click at [584, 265] on span "None" at bounding box center [633, 261] width 149 height 22
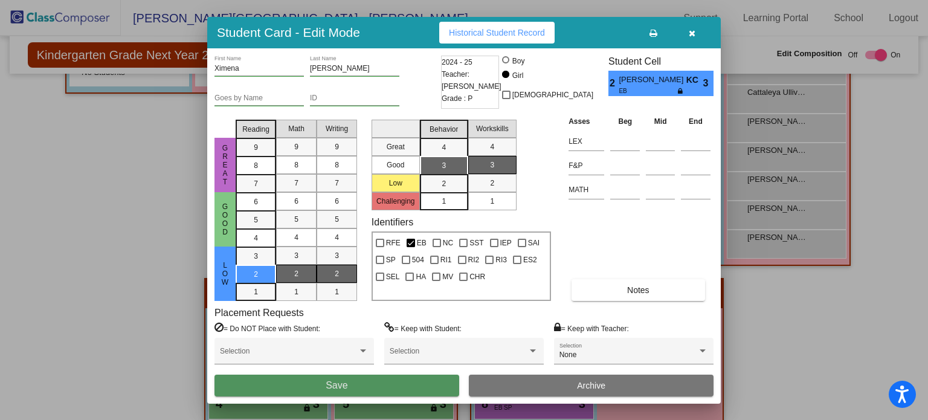
click at [408, 390] on button "Save" at bounding box center [336, 385] width 245 height 22
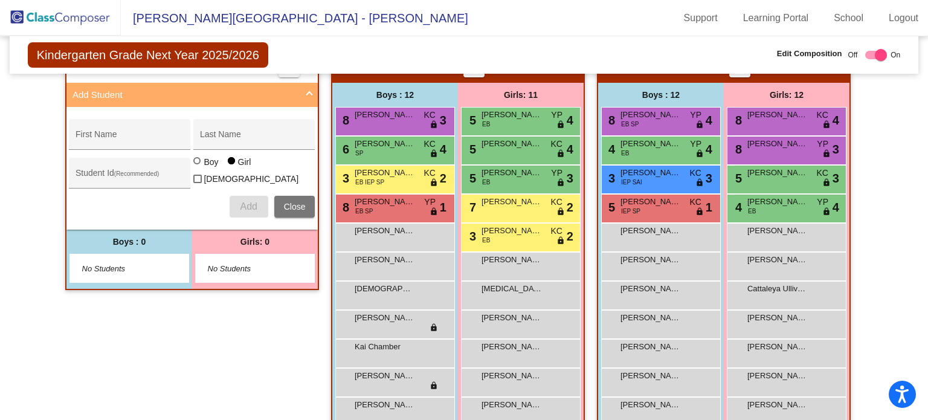
scroll to position [286, 0]
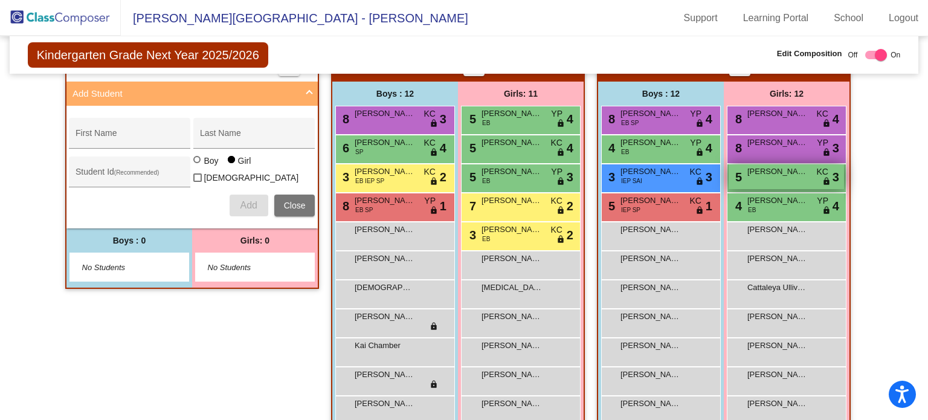
click at [767, 176] on div "5 [PERSON_NAME] KC lock do_not_disturb_alt 3" at bounding box center [785, 176] width 115 height 25
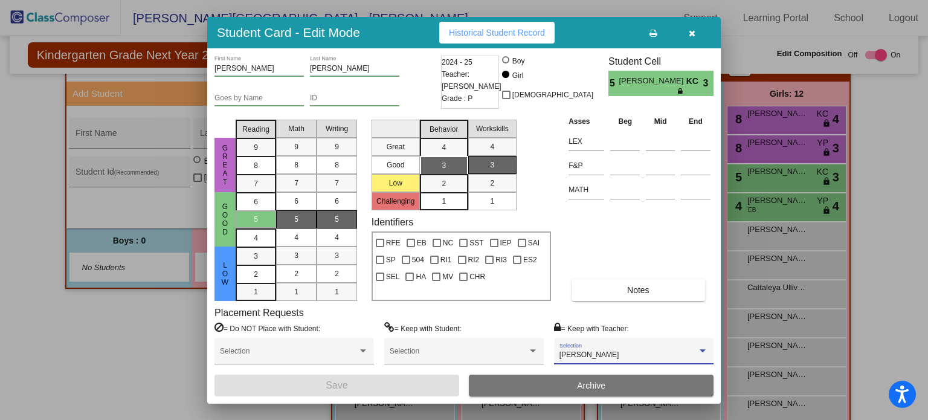
click at [702, 350] on div at bounding box center [702, 350] width 6 height 3
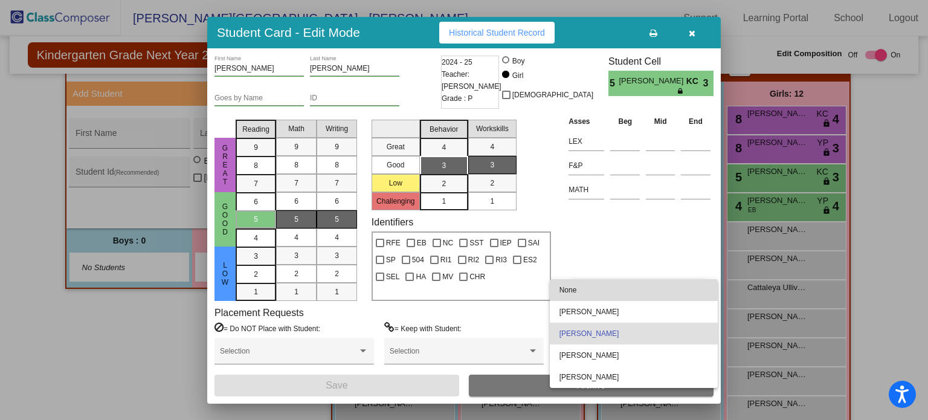
click at [568, 289] on span "None" at bounding box center [633, 290] width 149 height 22
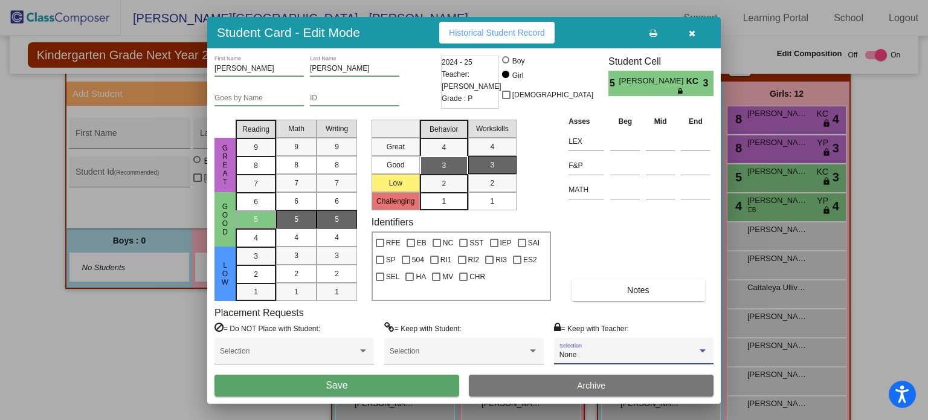
click at [376, 379] on button "Save" at bounding box center [336, 385] width 245 height 22
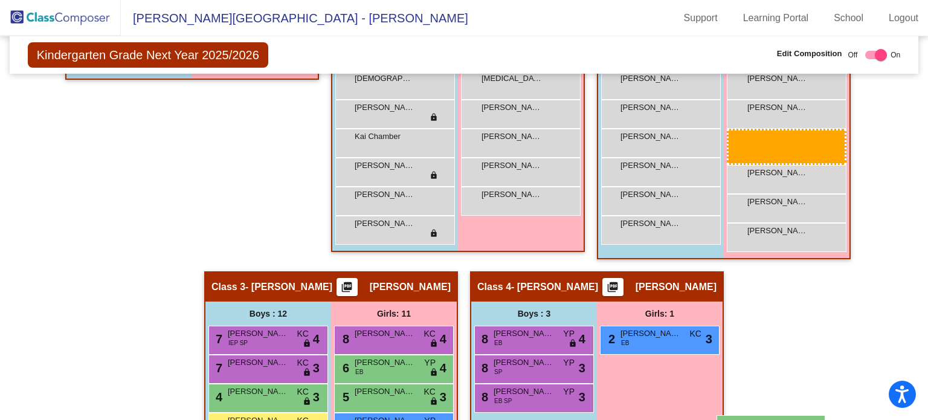
scroll to position [507, 0]
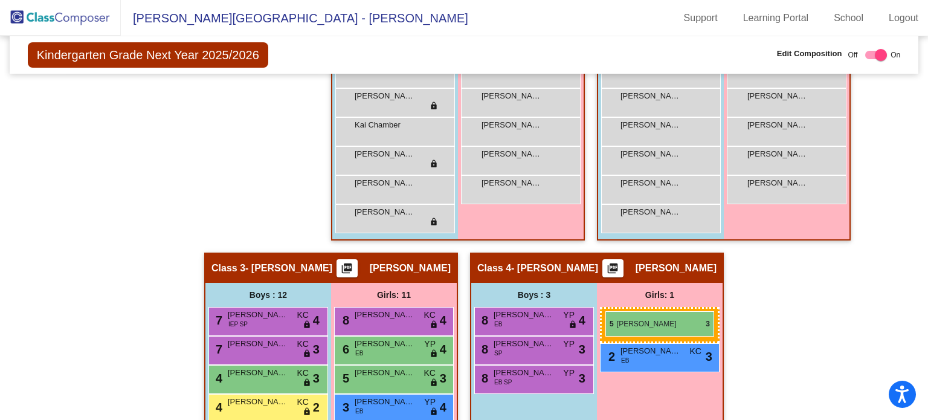
drag, startPoint x: 776, startPoint y: 173, endPoint x: 605, endPoint y: 311, distance: 219.9
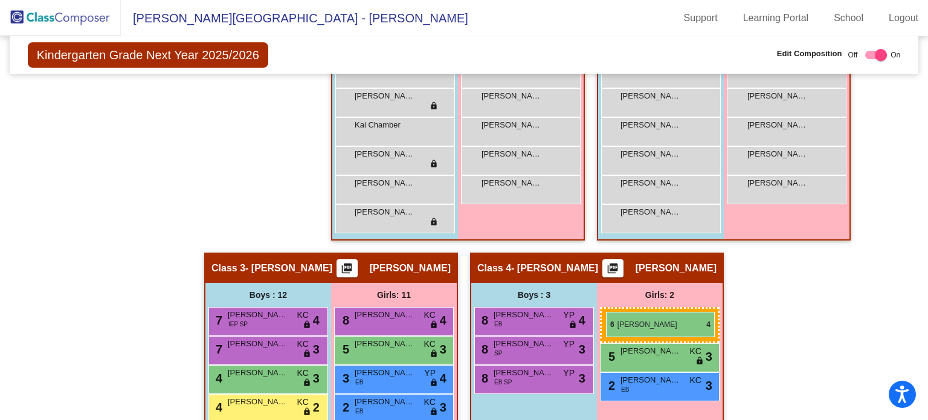
drag, startPoint x: 405, startPoint y: 347, endPoint x: 606, endPoint y: 312, distance: 203.7
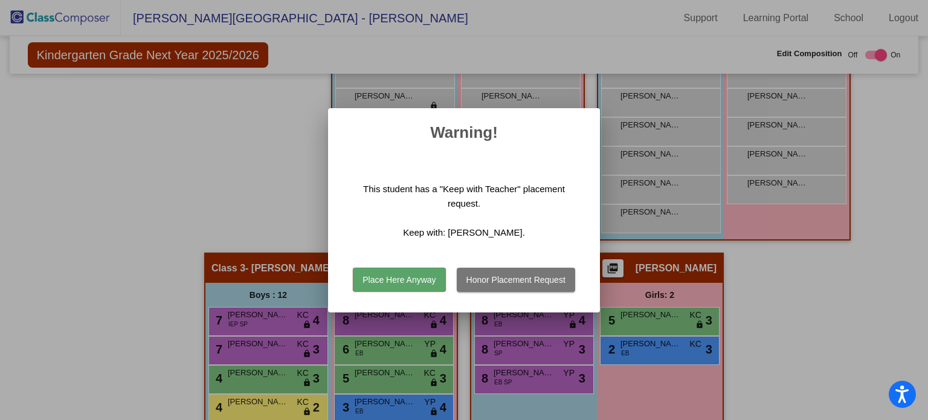
click at [419, 289] on button "Place Here Anyway" at bounding box center [399, 280] width 92 height 24
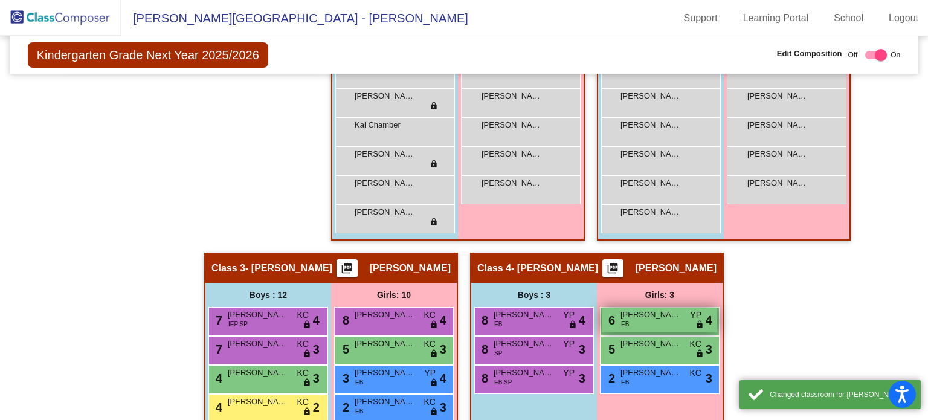
click at [695, 324] on span "lock" at bounding box center [699, 325] width 8 height 10
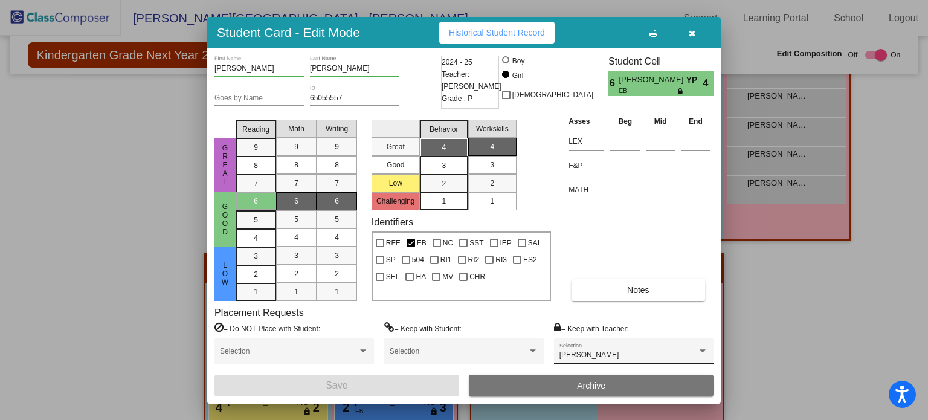
click at [701, 345] on div "[PERSON_NAME] Selection" at bounding box center [633, 354] width 149 height 22
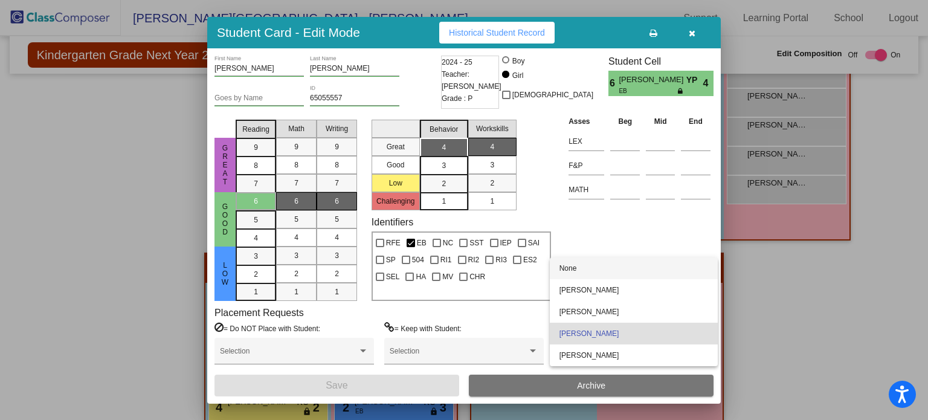
click at [561, 268] on span "None" at bounding box center [633, 268] width 149 height 22
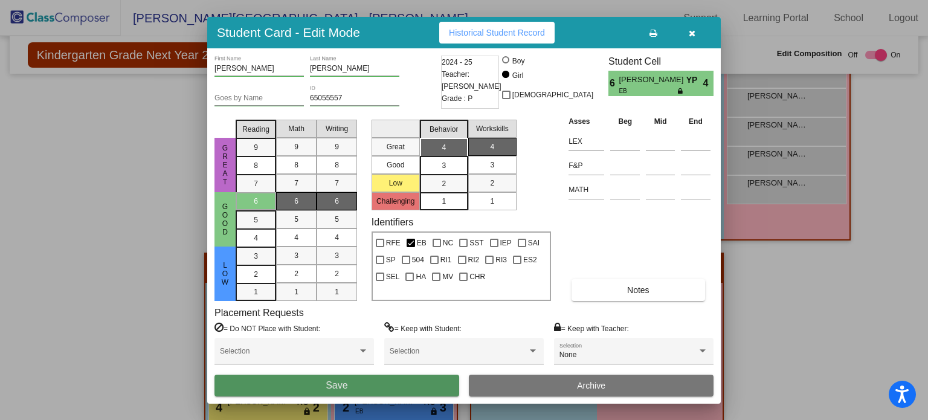
click at [405, 381] on button "Save" at bounding box center [336, 385] width 245 height 22
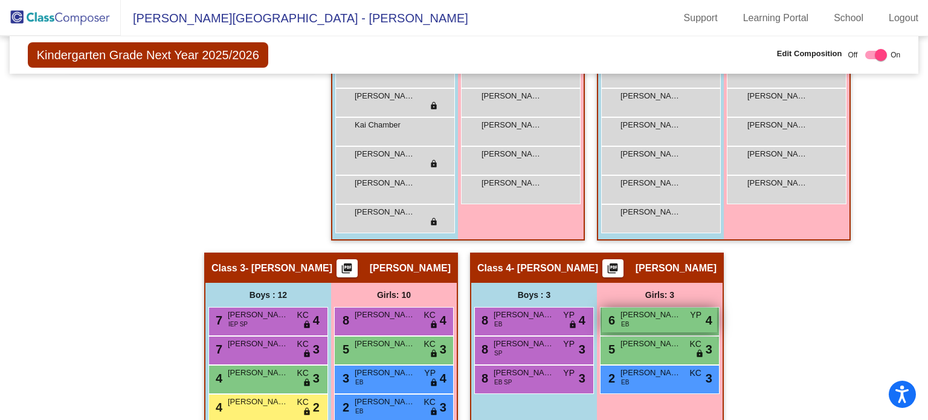
click at [642, 321] on div "6 [PERSON_NAME] [PERSON_NAME] YP lock do_not_disturb_alt 4" at bounding box center [659, 319] width 115 height 25
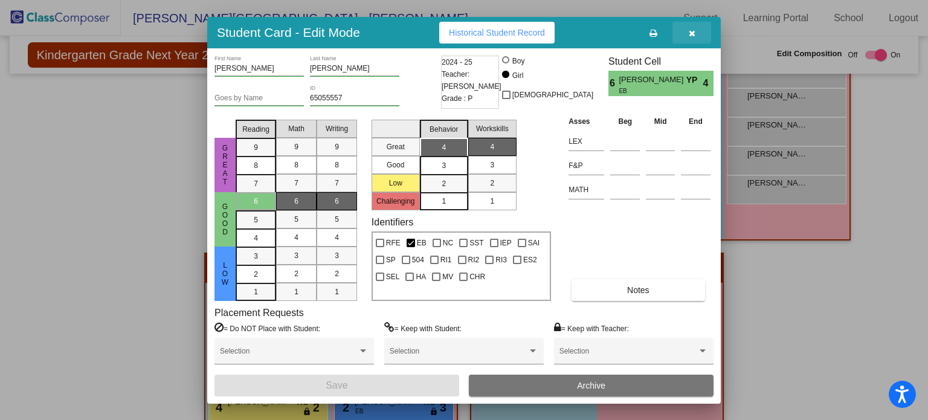
click at [692, 30] on icon "button" at bounding box center [692, 33] width 7 height 8
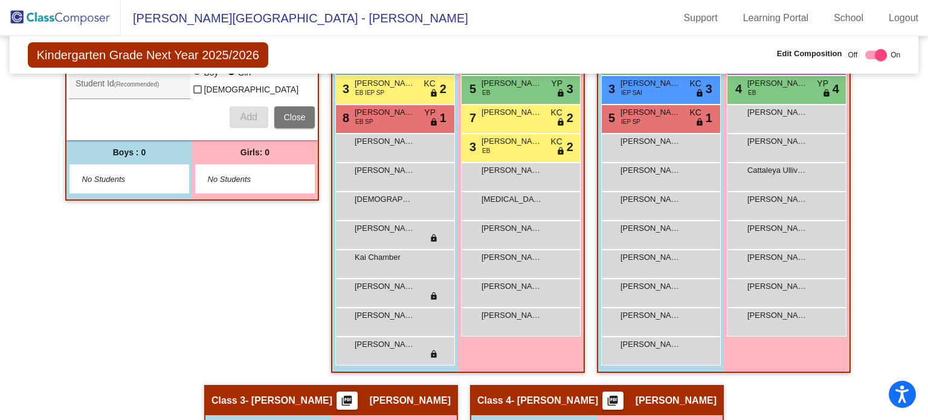
scroll to position [420, 0]
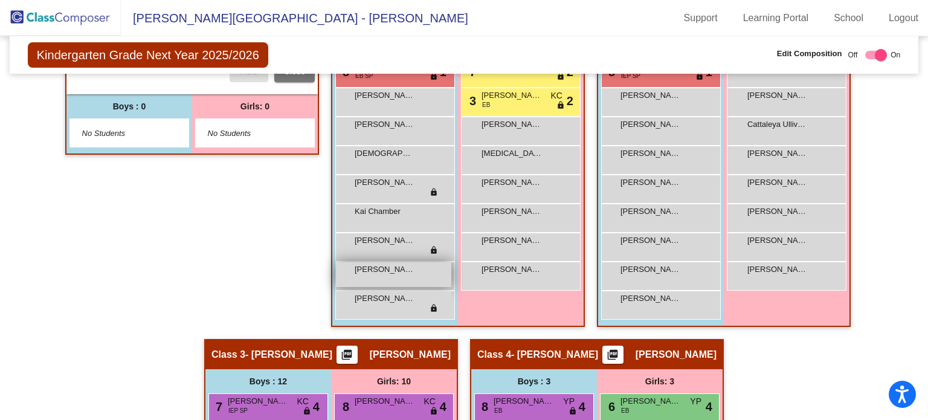
click at [427, 265] on div "[PERSON_NAME] lock do_not_disturb_alt" at bounding box center [393, 274] width 115 height 25
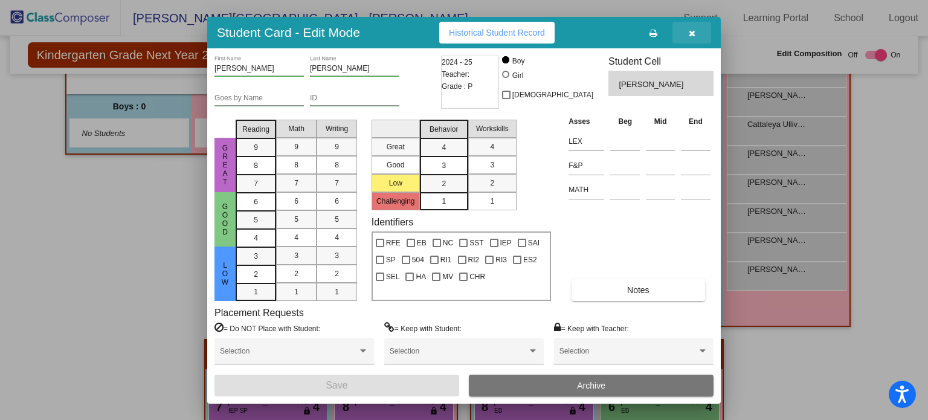
click at [689, 31] on icon "button" at bounding box center [692, 33] width 7 height 8
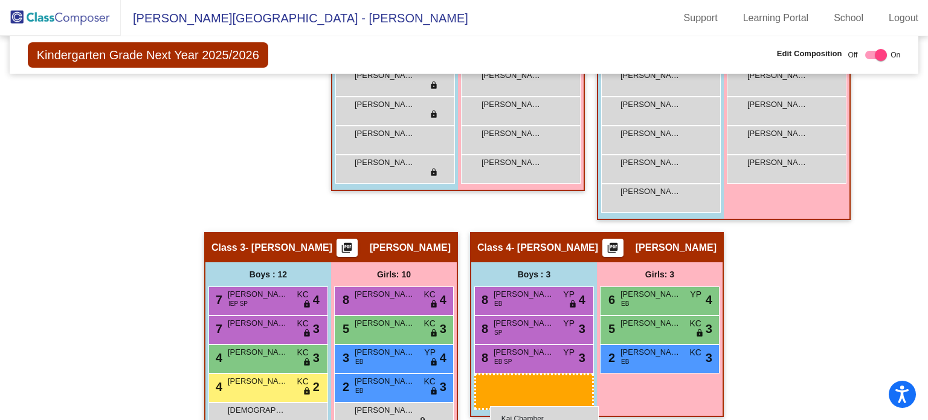
scroll to position [539, 0]
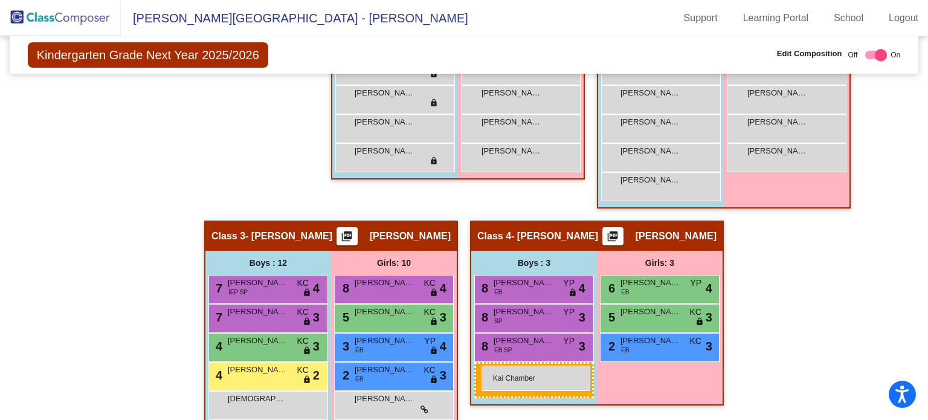
drag, startPoint x: 389, startPoint y: 212, endPoint x: 481, endPoint y: 365, distance: 179.1
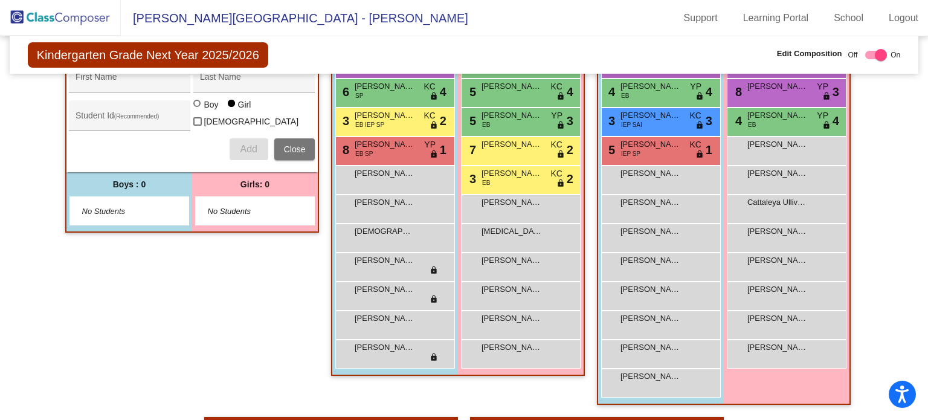
scroll to position [339, 0]
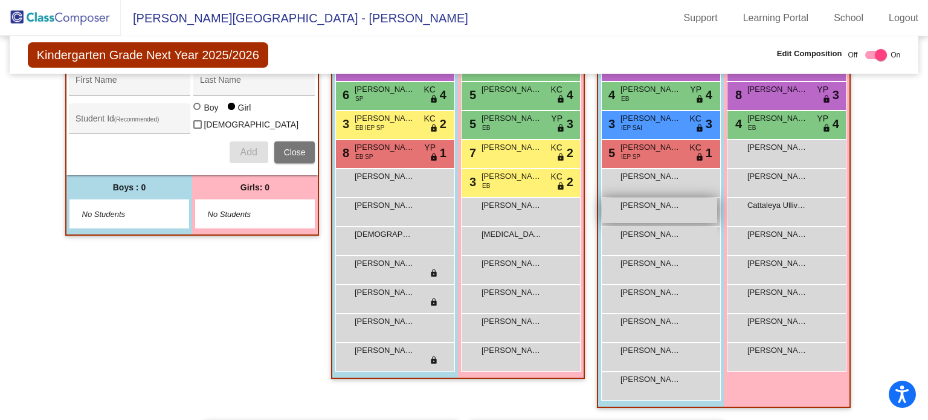
click at [639, 207] on span "[PERSON_NAME]" at bounding box center [650, 205] width 60 height 12
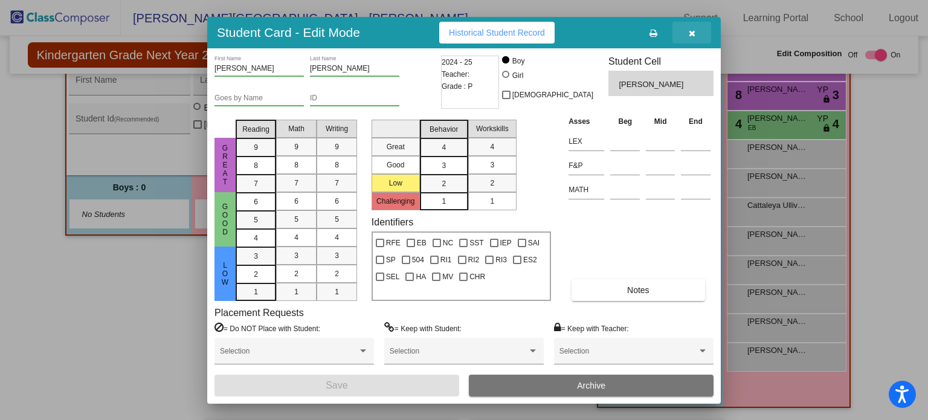
click at [690, 32] on icon "button" at bounding box center [692, 33] width 7 height 8
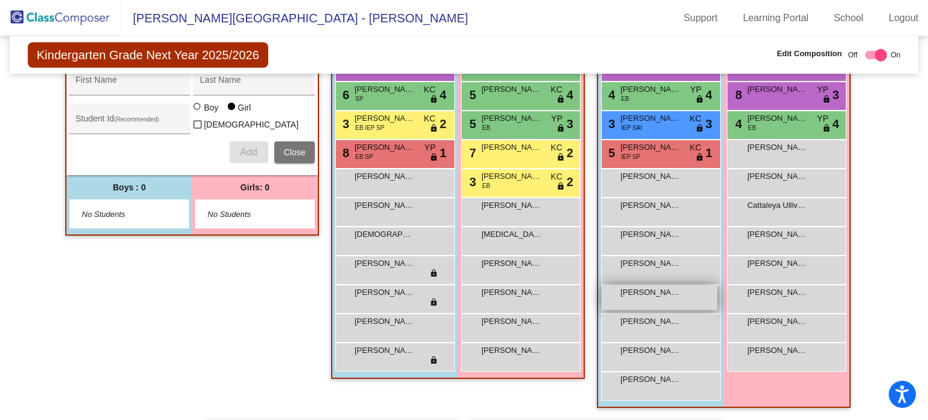
click at [637, 291] on span "[PERSON_NAME]" at bounding box center [650, 292] width 60 height 12
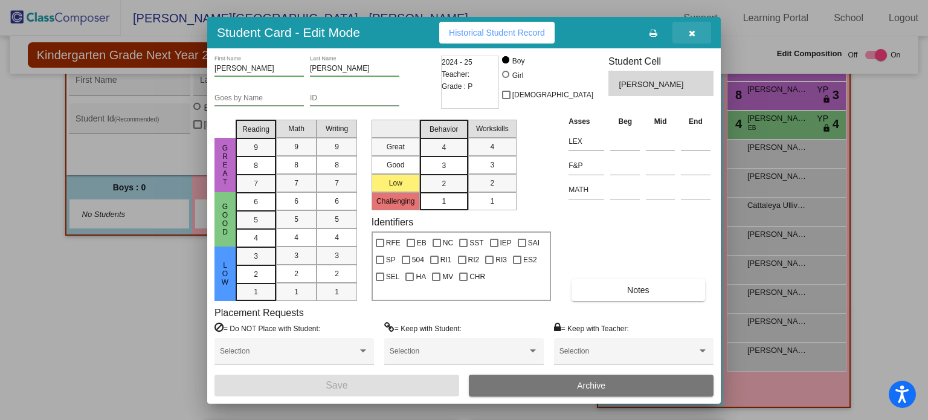
click at [693, 34] on icon "button" at bounding box center [692, 33] width 7 height 8
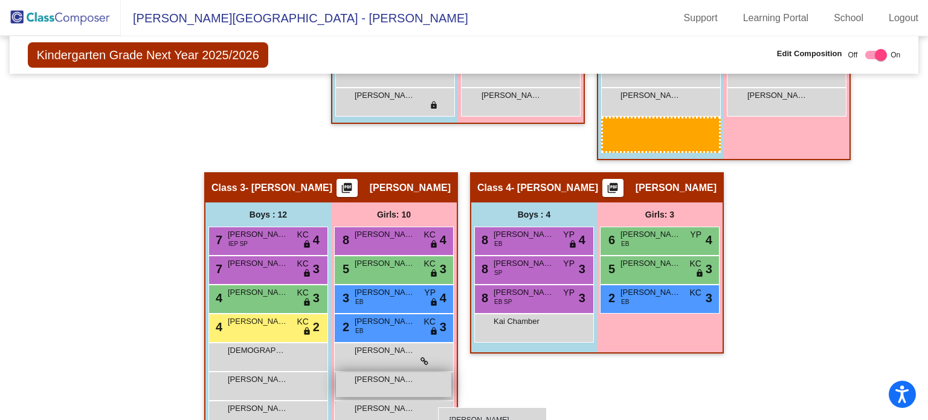
scroll to position [600, 0]
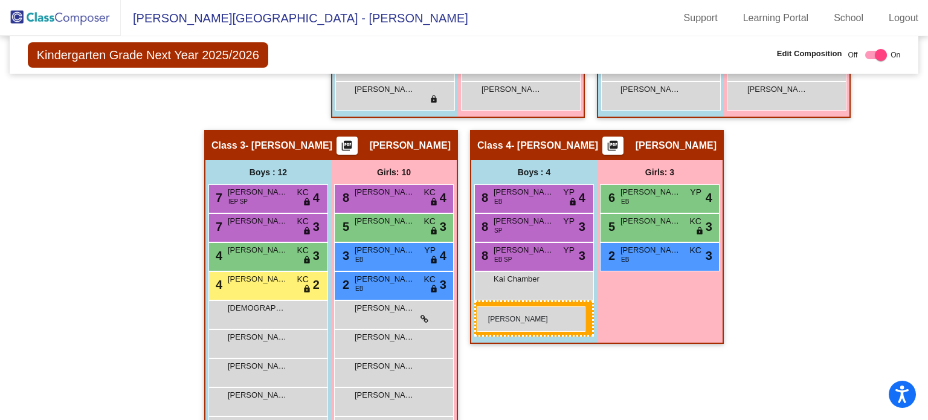
drag, startPoint x: 650, startPoint y: 289, endPoint x: 477, endPoint y: 306, distance: 174.2
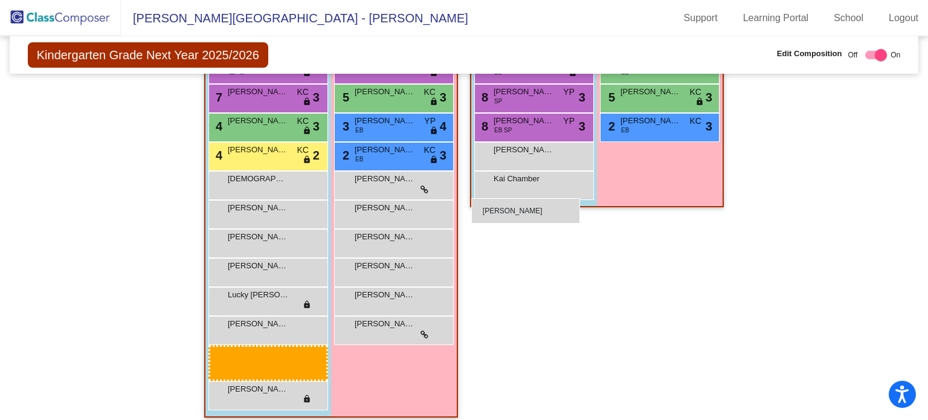
scroll to position [701, 0]
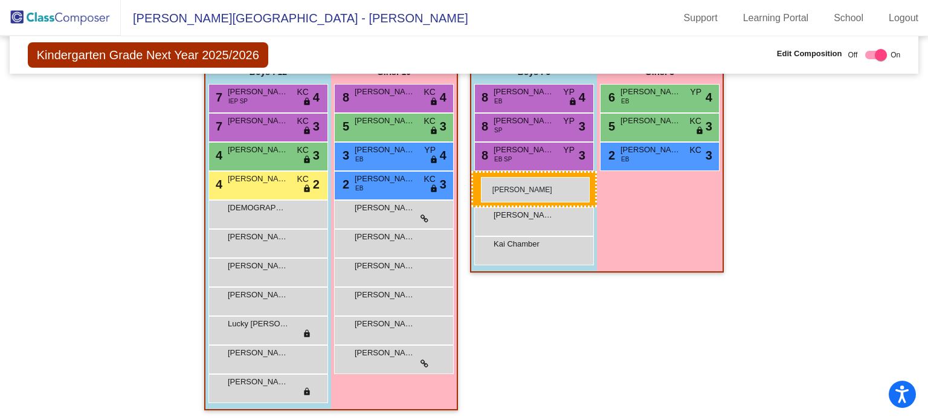
drag, startPoint x: 269, startPoint y: 388, endPoint x: 481, endPoint y: 177, distance: 299.0
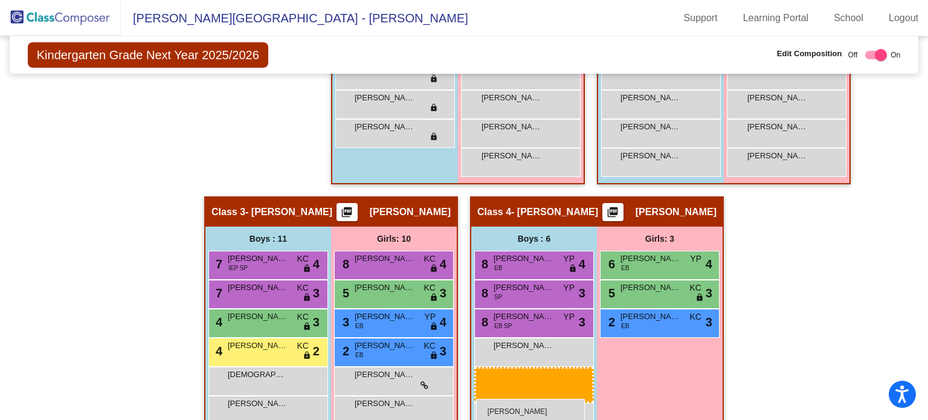
scroll to position [534, 0]
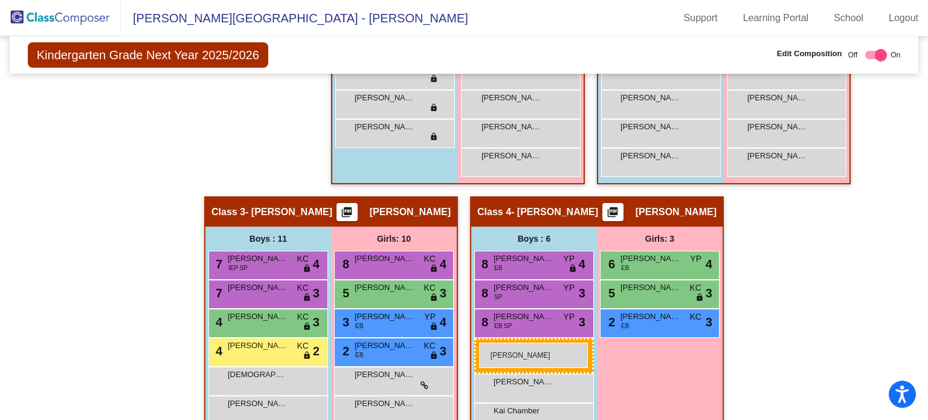
drag, startPoint x: 353, startPoint y: 175, endPoint x: 479, endPoint y: 342, distance: 209.2
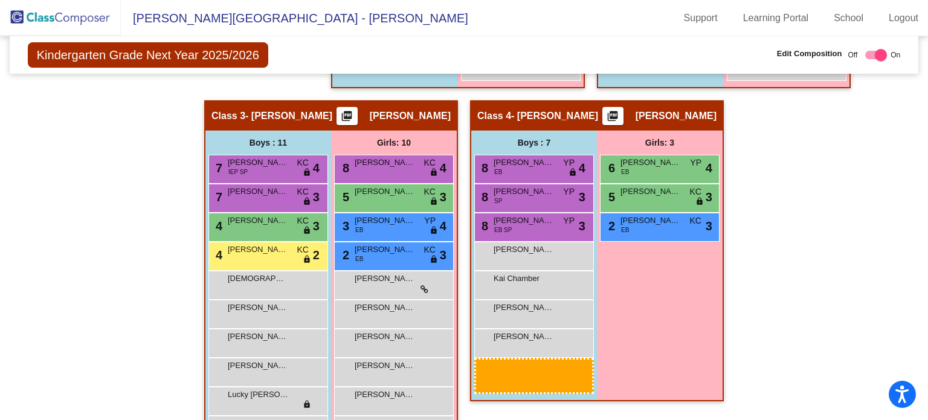
scroll to position [638, 0]
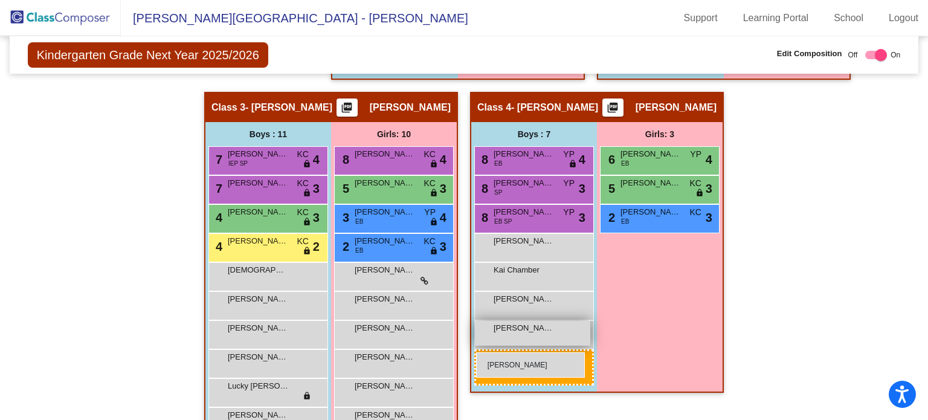
drag, startPoint x: 669, startPoint y: 187, endPoint x: 478, endPoint y: 350, distance: 251.5
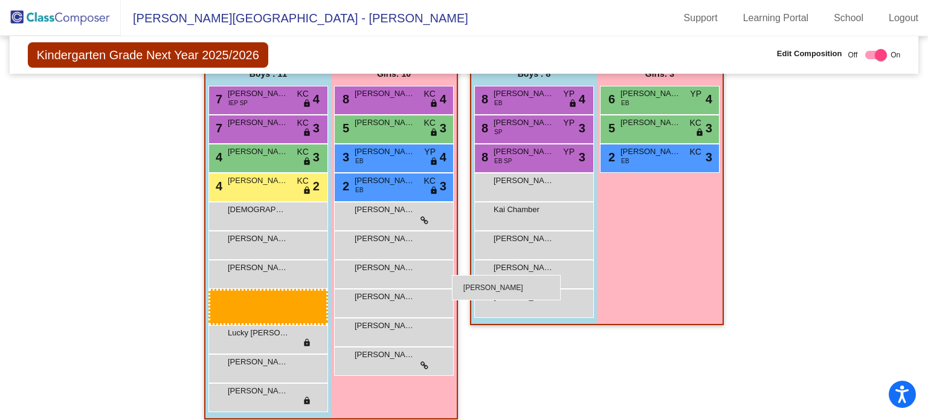
scroll to position [672, 0]
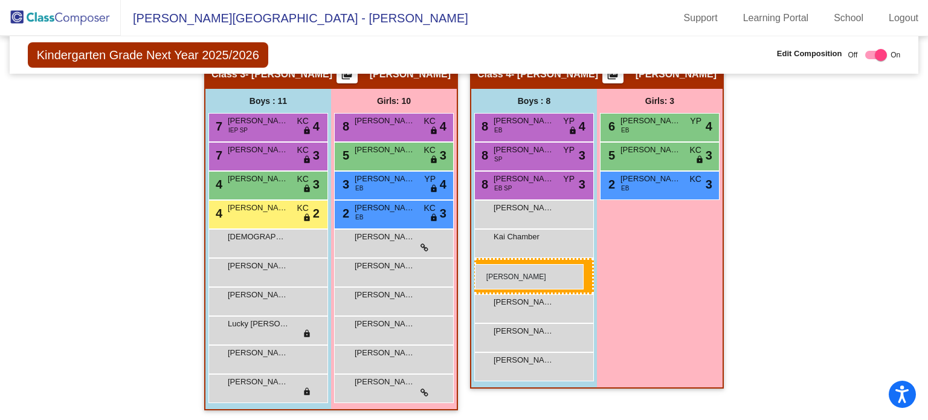
drag, startPoint x: 252, startPoint y: 300, endPoint x: 475, endPoint y: 264, distance: 225.1
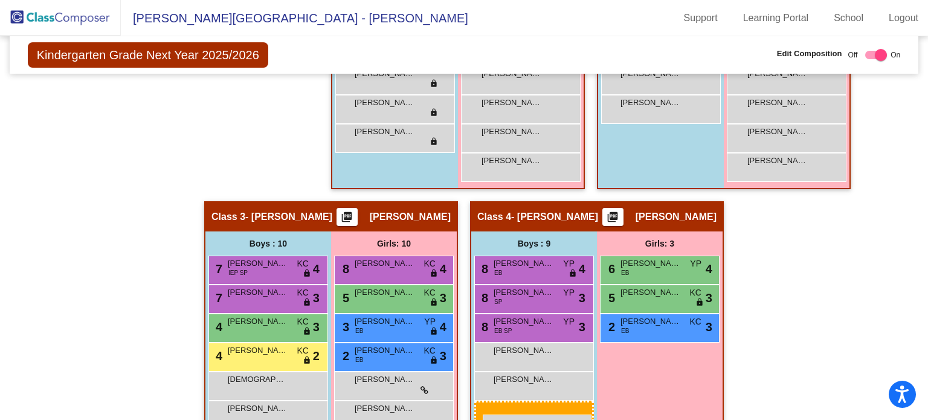
scroll to position [558, 0]
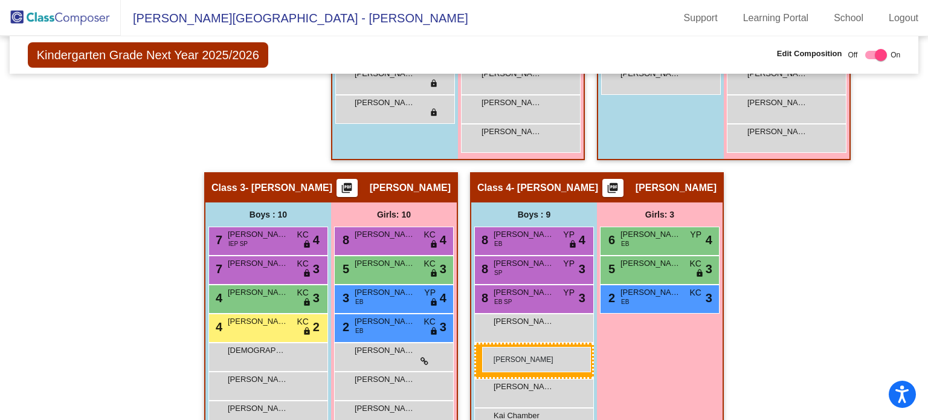
drag, startPoint x: 667, startPoint y: 234, endPoint x: 480, endPoint y: 347, distance: 218.4
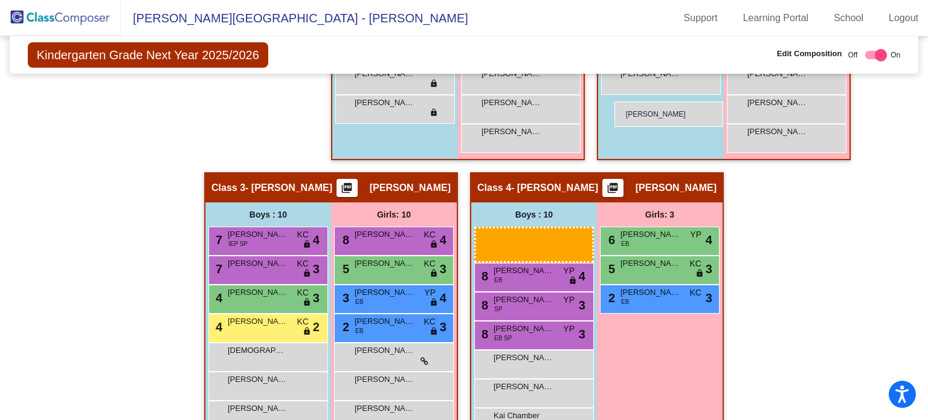
drag, startPoint x: 501, startPoint y: 350, endPoint x: 614, endPoint y: 102, distance: 272.4
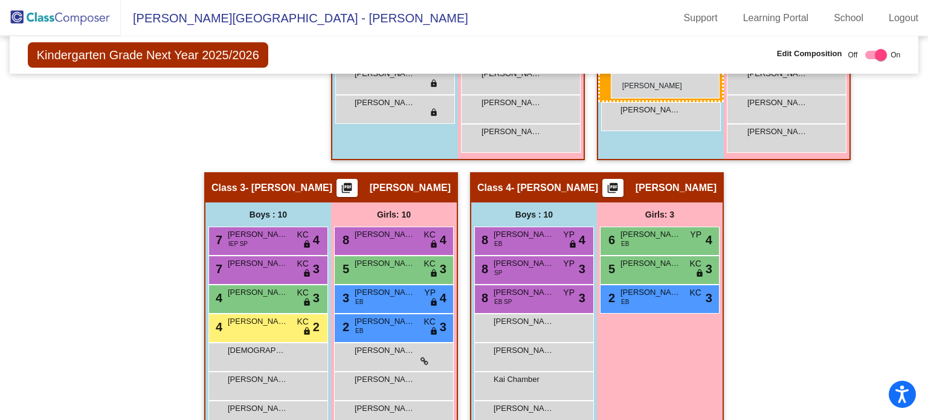
drag, startPoint x: 531, startPoint y: 347, endPoint x: 611, endPoint y: 73, distance: 285.0
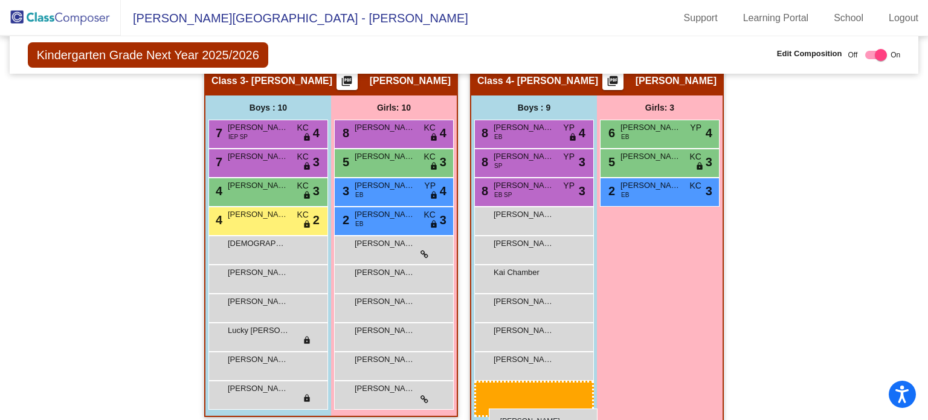
scroll to position [679, 0]
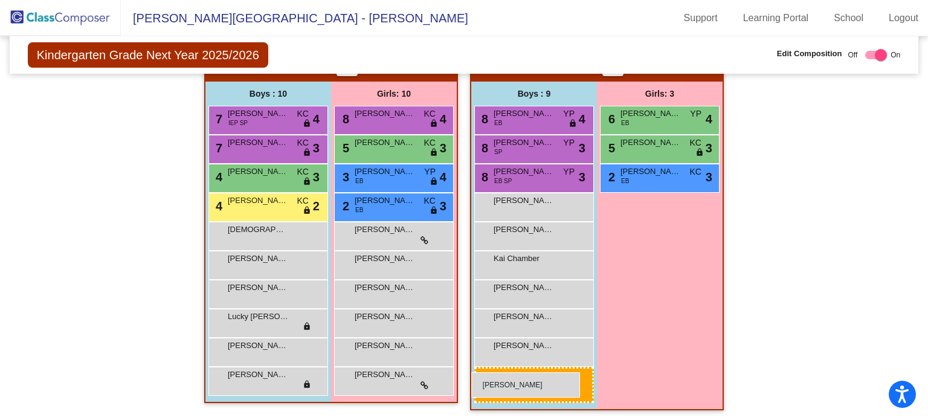
drag, startPoint x: 676, startPoint y: 133, endPoint x: 471, endPoint y: 372, distance: 315.3
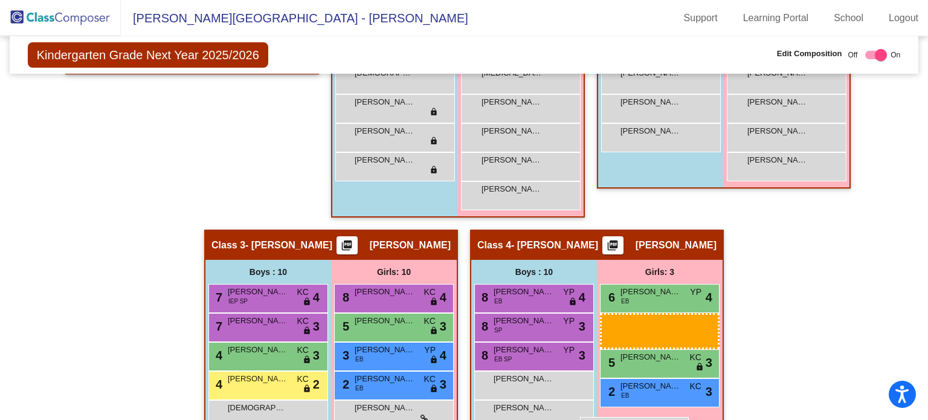
scroll to position [530, 0]
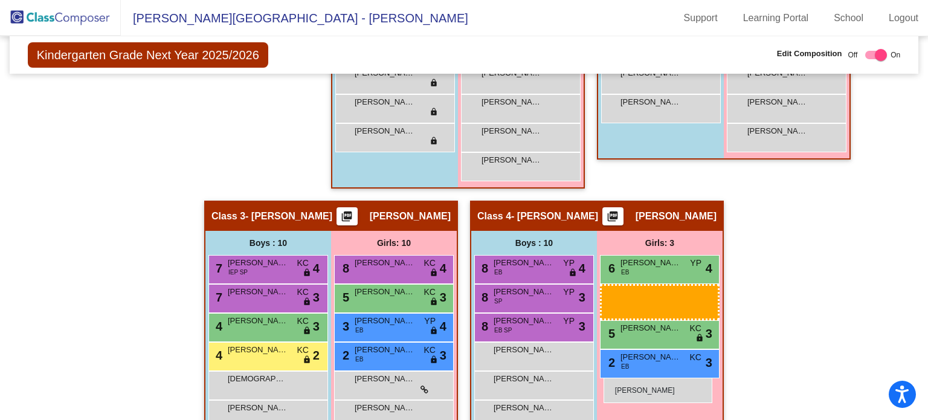
drag, startPoint x: 795, startPoint y: 299, endPoint x: 603, endPoint y: 378, distance: 207.5
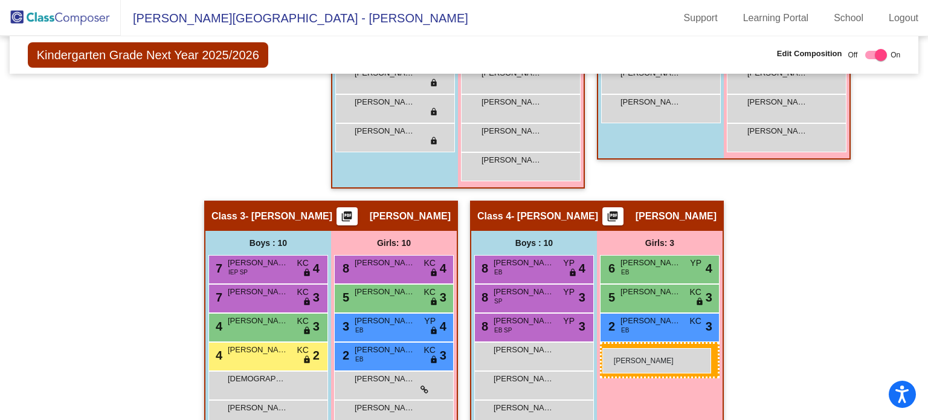
drag, startPoint x: 796, startPoint y: 160, endPoint x: 602, endPoint y: 348, distance: 270.0
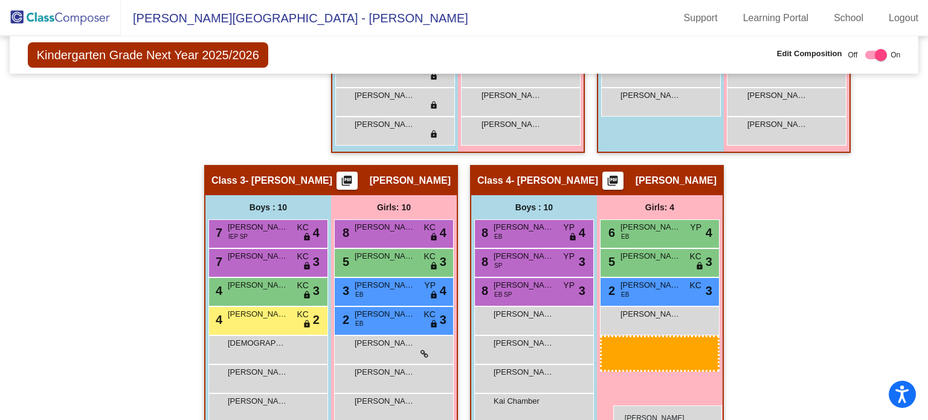
scroll to position [545, 0]
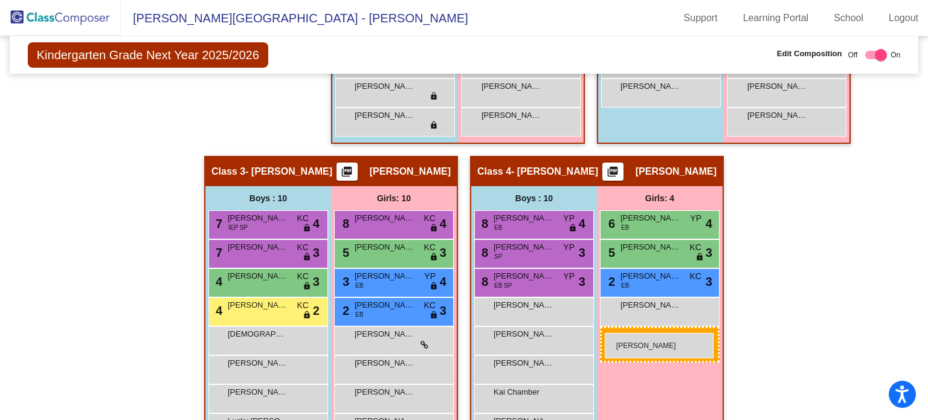
drag, startPoint x: 509, startPoint y: 147, endPoint x: 605, endPoint y: 333, distance: 208.8
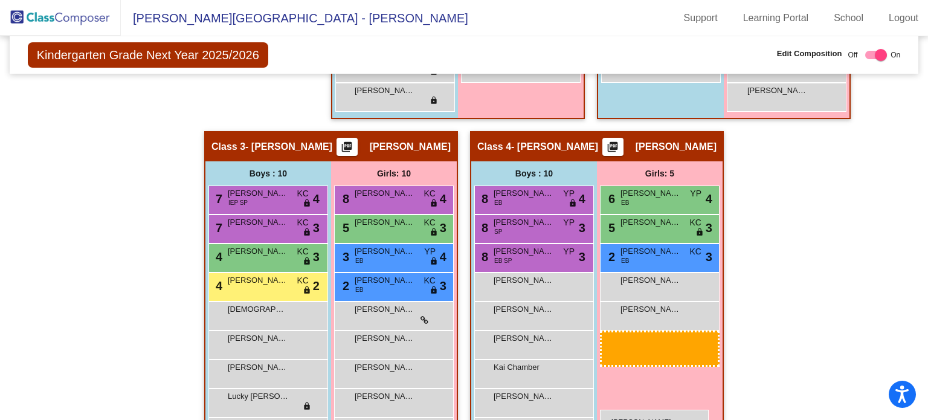
scroll to position [579, 0]
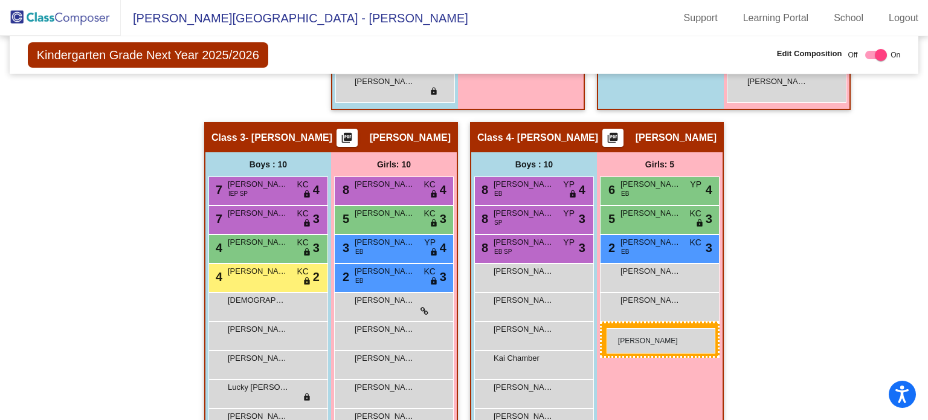
drag, startPoint x: 539, startPoint y: 205, endPoint x: 606, endPoint y: 328, distance: 140.6
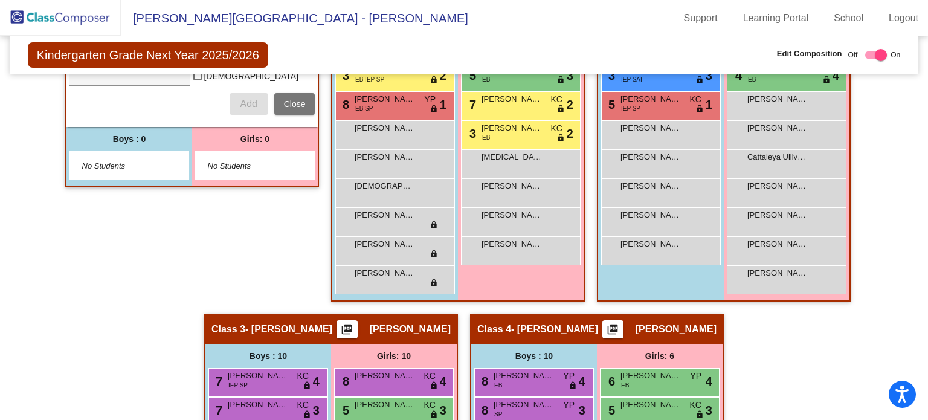
scroll to position [643, 0]
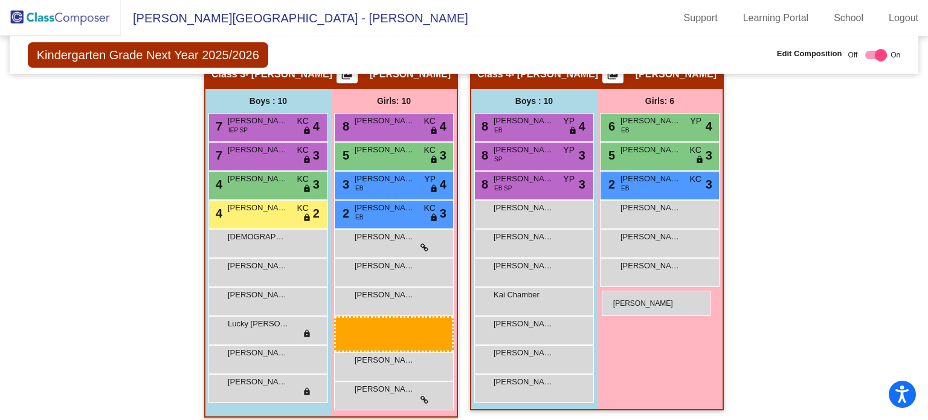
drag, startPoint x: 401, startPoint y: 347, endPoint x: 602, endPoint y: 291, distance: 208.4
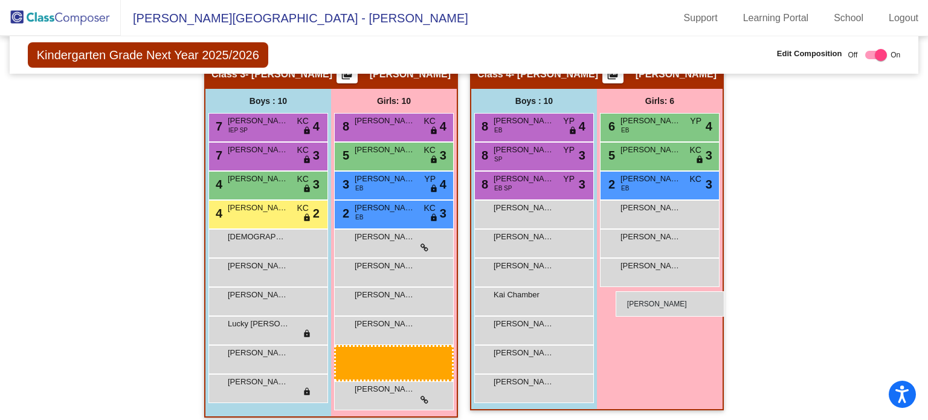
drag, startPoint x: 403, startPoint y: 357, endPoint x: 615, endPoint y: 291, distance: 222.0
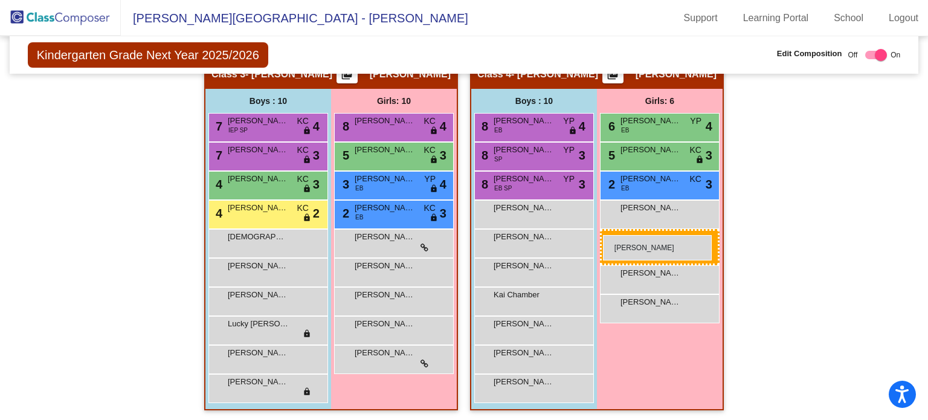
drag, startPoint x: 423, startPoint y: 353, endPoint x: 603, endPoint y: 235, distance: 215.4
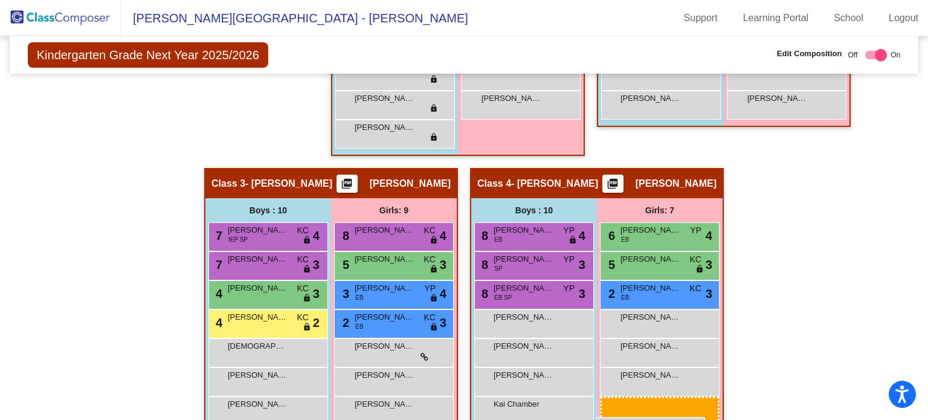
scroll to position [542, 0]
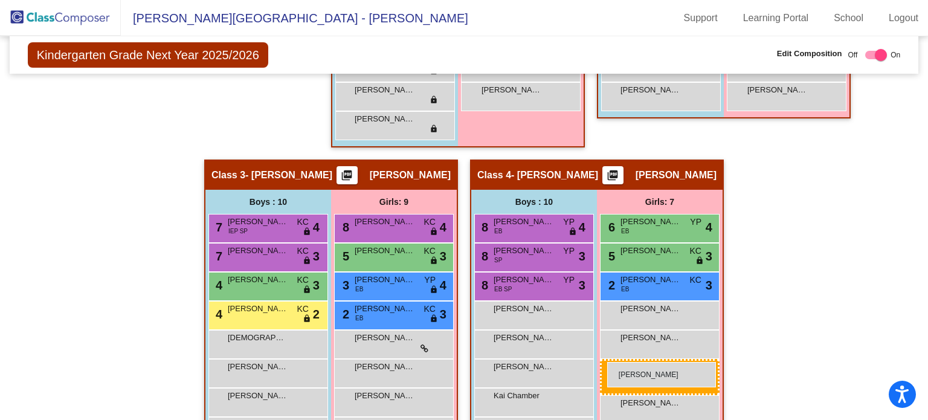
drag, startPoint x: 763, startPoint y: 270, endPoint x: 607, endPoint y: 362, distance: 181.4
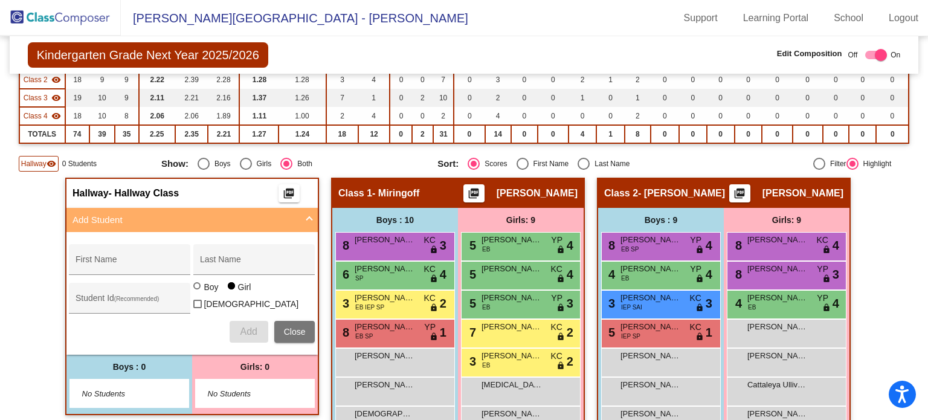
scroll to position [146, 0]
